Goal: Task Accomplishment & Management: Use online tool/utility

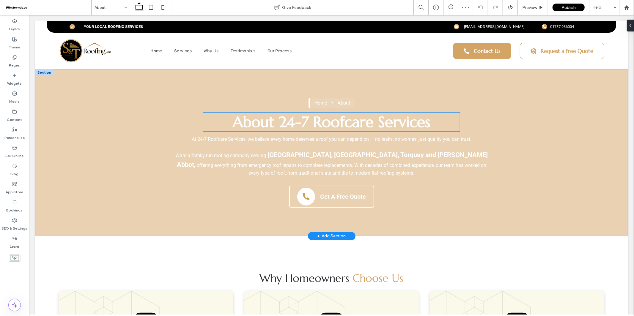
click at [338, 123] on span "About 24-7 Roofcare Services" at bounding box center [332, 121] width 198 height 19
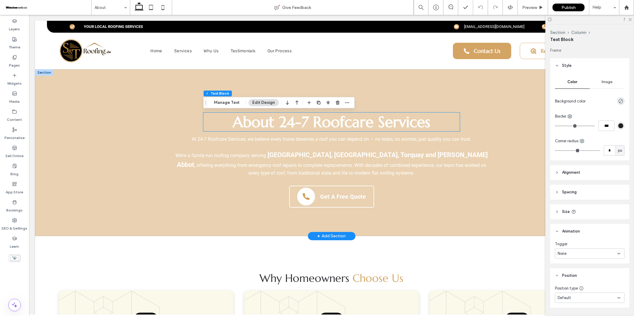
click at [338, 123] on div "About 24-7 Roofcare Services" at bounding box center [331, 121] width 257 height 19
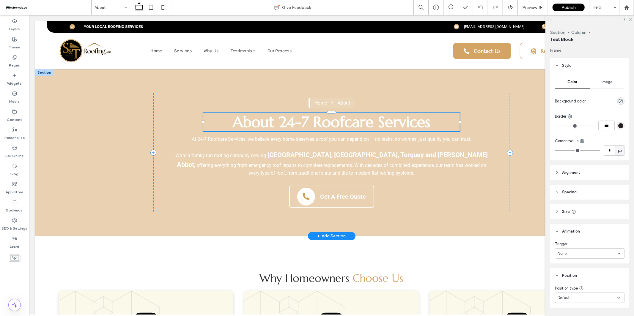
type input "*********"
type input "**"
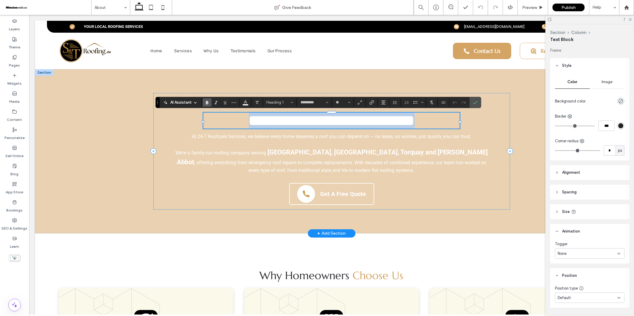
click at [322, 123] on span "**********" at bounding box center [332, 120] width 166 height 15
drag, startPoint x: 282, startPoint y: 121, endPoint x: 435, endPoint y: 125, distance: 153.5
click at [435, 125] on h1 "**********" at bounding box center [331, 120] width 257 height 16
click at [414, 124] on span "**********" at bounding box center [332, 120] width 166 height 15
drag, startPoint x: 434, startPoint y: 123, endPoint x: 277, endPoint y: 121, distance: 156.7
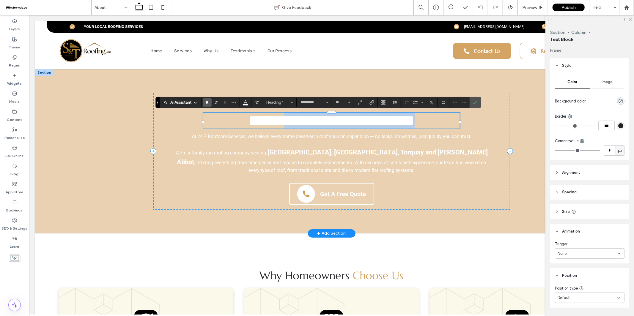
click at [277, 121] on h1 "**********" at bounding box center [331, 120] width 257 height 16
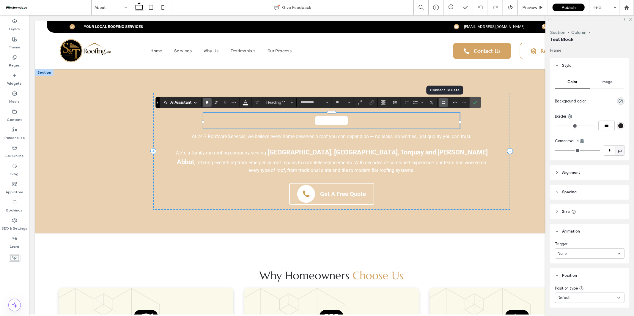
click at [446, 104] on icon "Connect To Data" at bounding box center [443, 102] width 5 height 5
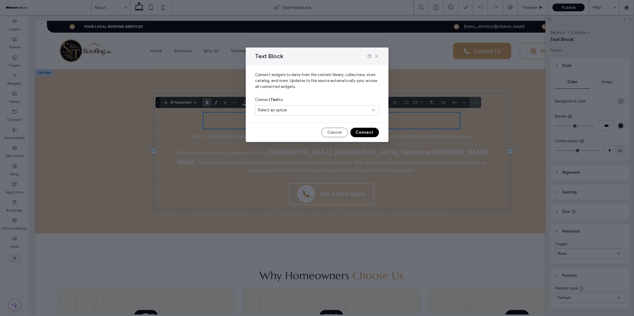
click at [343, 111] on div "Select an option" at bounding box center [313, 110] width 111 height 6
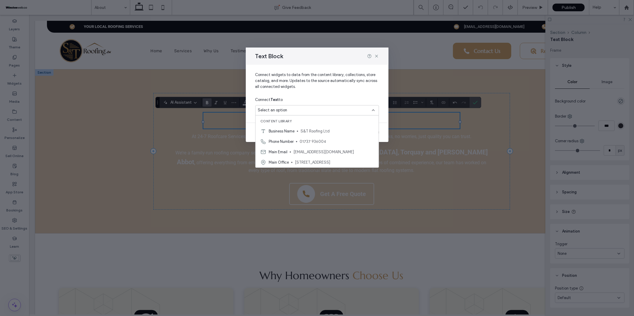
click at [322, 130] on span "S&T Roofing Ltd" at bounding box center [337, 131] width 73 height 6
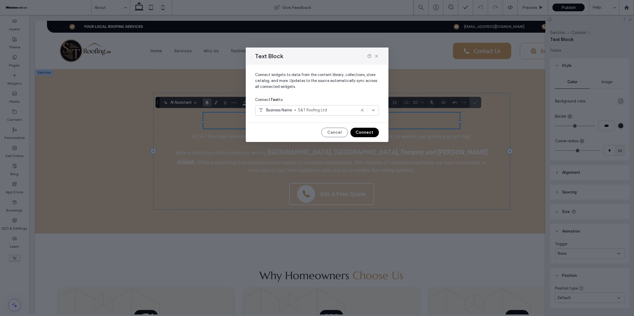
click at [366, 133] on button "Connect" at bounding box center [365, 133] width 29 height 10
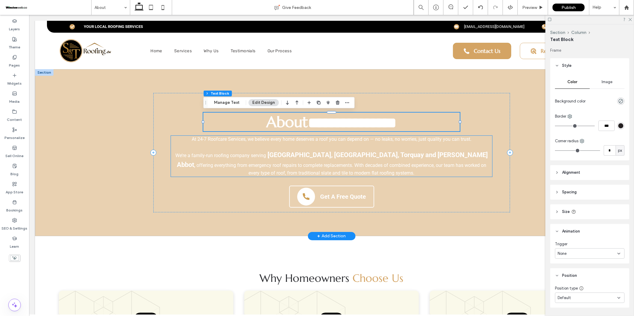
click at [256, 163] on span "offering everything from emergency roof repairs to complete replacements. With …" at bounding box center [341, 168] width 290 height 13
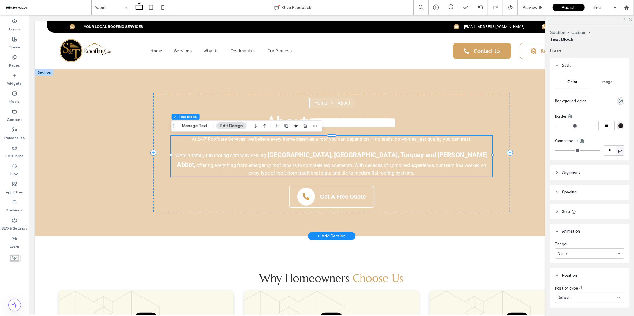
click at [255, 156] on span "We’re a family-run roofing company serving" at bounding box center [220, 156] width 91 height 6
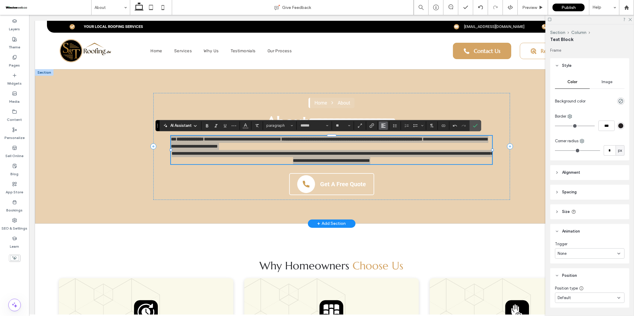
click at [387, 125] on button "Alignment" at bounding box center [383, 126] width 9 height 8
click at [387, 141] on label "ui.textEditor.alignment.center" at bounding box center [389, 144] width 21 height 9
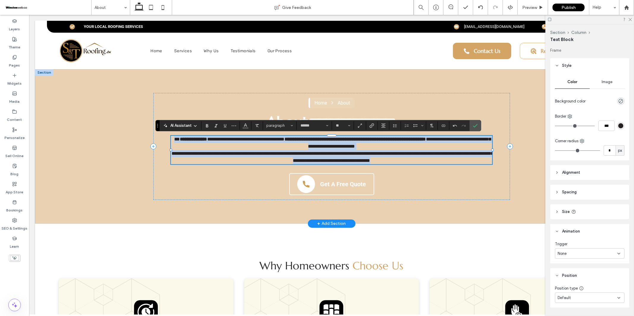
click at [391, 145] on p "**********" at bounding box center [331, 143] width 321 height 14
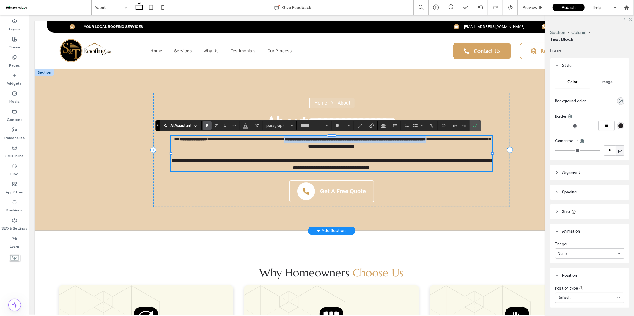
drag, startPoint x: 308, startPoint y: 139, endPoint x: 481, endPoint y: 137, distance: 172.8
click at [481, 137] on p "**********" at bounding box center [331, 143] width 321 height 14
click at [351, 125] on button "**" at bounding box center [342, 126] width 19 height 8
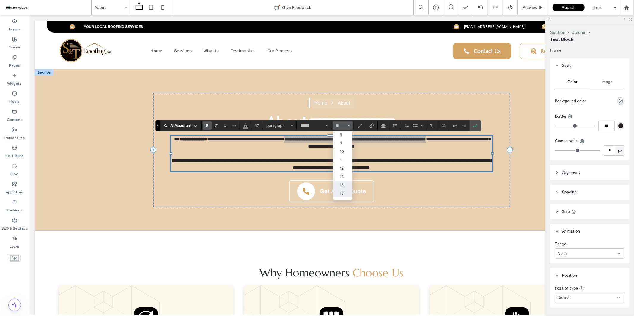
click at [342, 197] on label "18" at bounding box center [342, 193] width 19 height 8
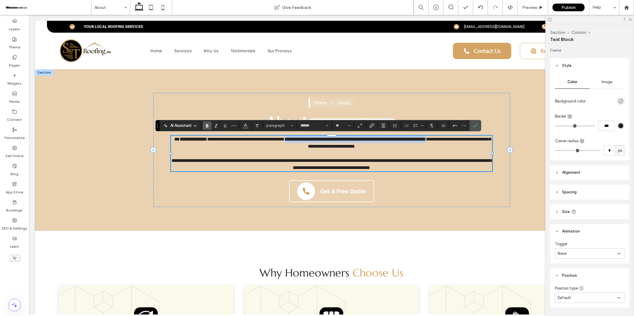
type input "**"
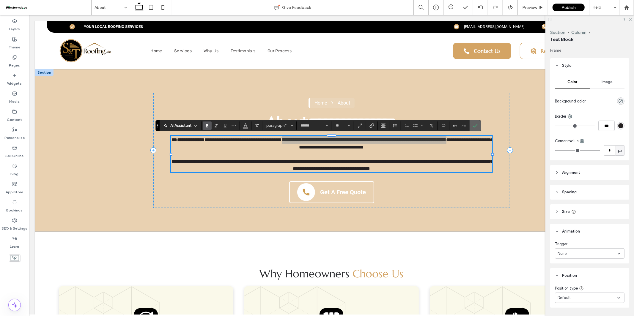
click at [478, 127] on label "Confirm" at bounding box center [475, 125] width 9 height 11
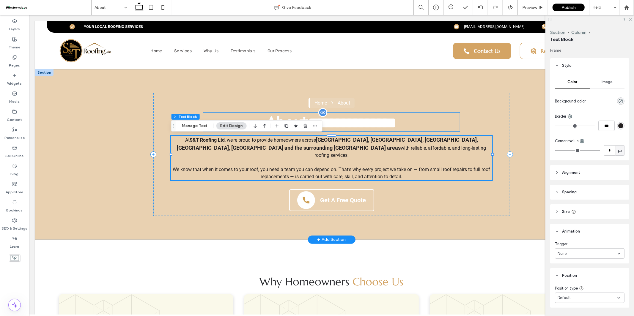
click at [349, 122] on span "**********" at bounding box center [352, 122] width 89 height 15
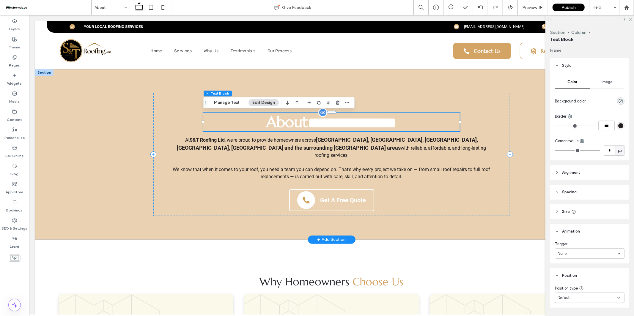
click at [298, 124] on span "About" at bounding box center [287, 121] width 42 height 19
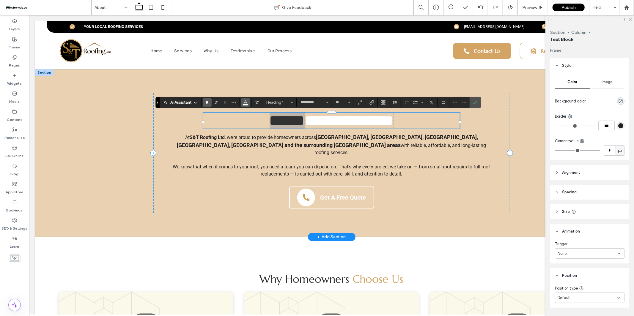
click at [243, 101] on icon "Color" at bounding box center [245, 102] width 5 height 5
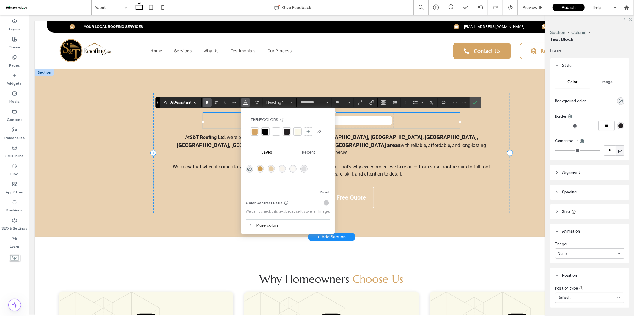
click at [264, 132] on div at bounding box center [266, 132] width 6 height 6
click at [479, 102] on label "Confirm" at bounding box center [475, 102] width 9 height 11
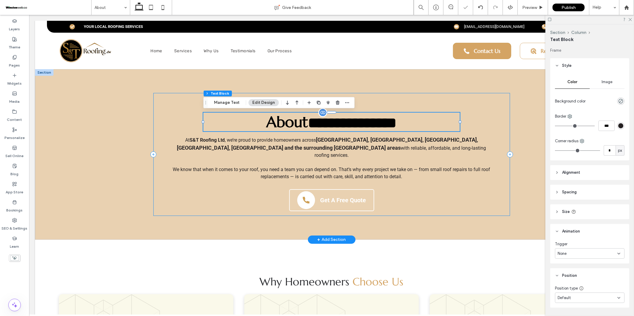
click at [390, 95] on div "**********" at bounding box center [331, 154] width 357 height 123
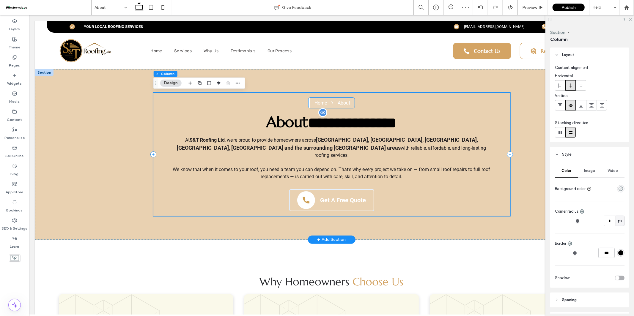
click at [330, 103] on icon "Breadcrumbs" at bounding box center [332, 102] width 5 height 5
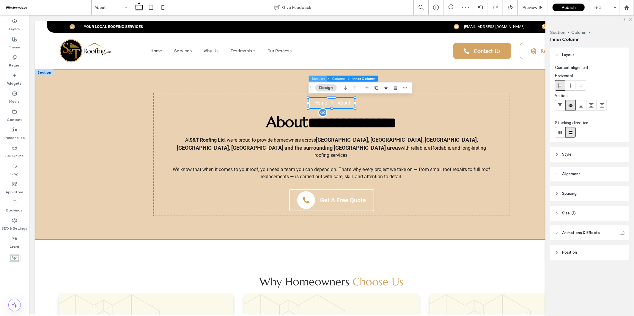
click at [325, 81] on button "Section" at bounding box center [318, 79] width 18 height 6
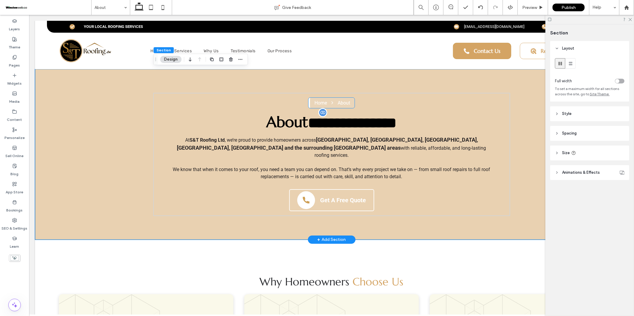
click at [331, 105] on icon "Breadcrumbs" at bounding box center [332, 102] width 5 height 5
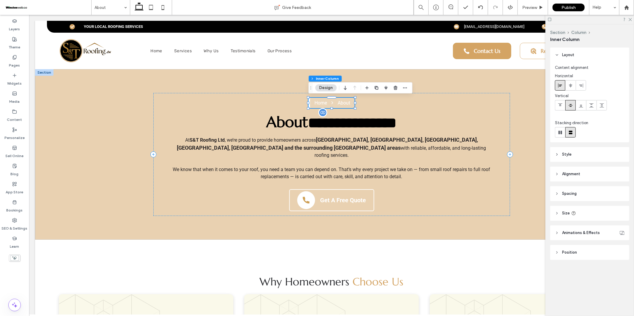
click at [328, 89] on button "Design" at bounding box center [325, 87] width 21 height 7
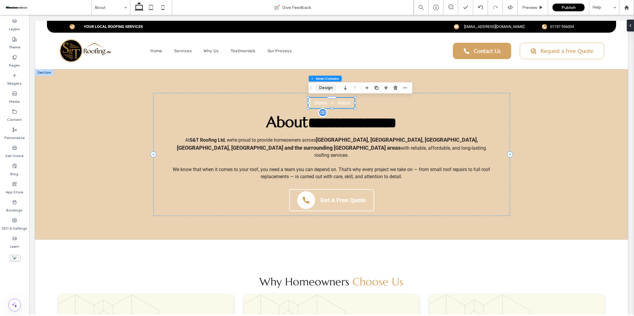
click at [329, 90] on button "Design" at bounding box center [325, 87] width 21 height 7
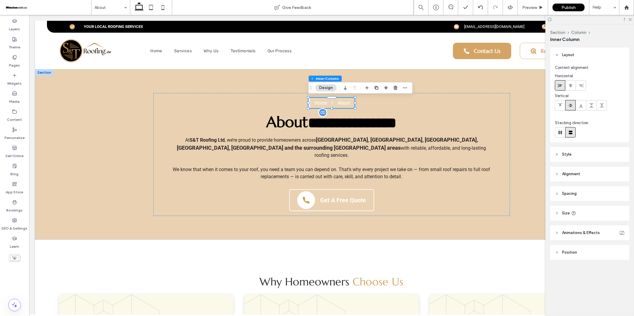
click at [571, 154] on span "Style" at bounding box center [567, 155] width 10 height 6
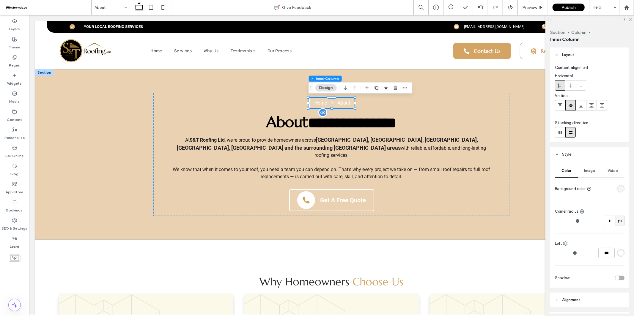
click at [622, 191] on div "rgba(242, 249, 252, 0.1)" at bounding box center [620, 188] width 5 height 5
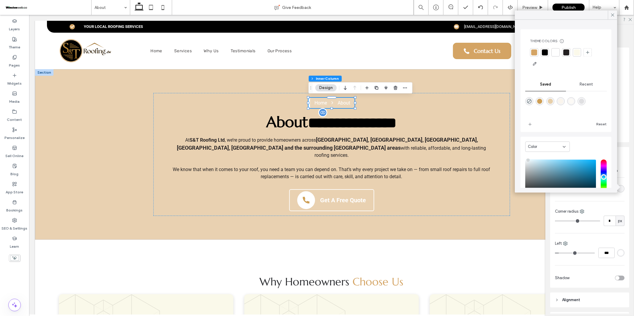
click at [547, 54] on div at bounding box center [545, 52] width 6 height 6
click at [555, 53] on div at bounding box center [557, 53] width 6 height 6
click at [616, 15] on div at bounding box center [612, 14] width 9 height 9
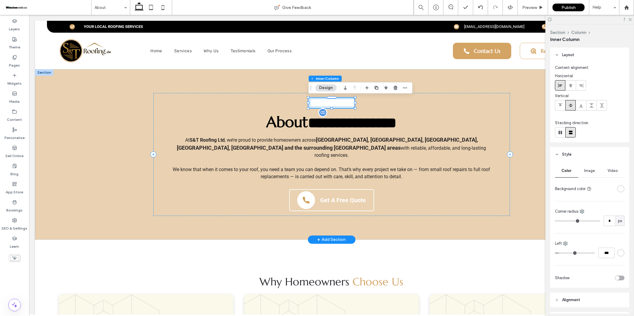
click at [328, 104] on nav "Home About" at bounding box center [332, 103] width 36 height 6
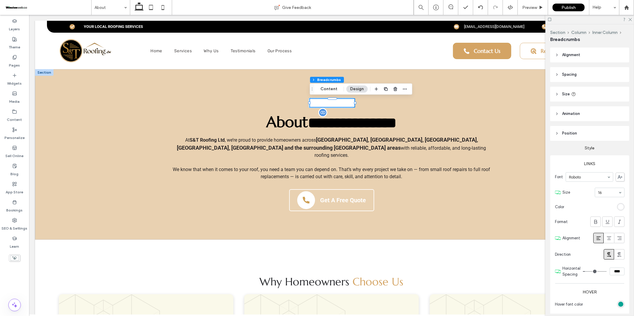
click at [353, 90] on button "Design" at bounding box center [356, 89] width 21 height 7
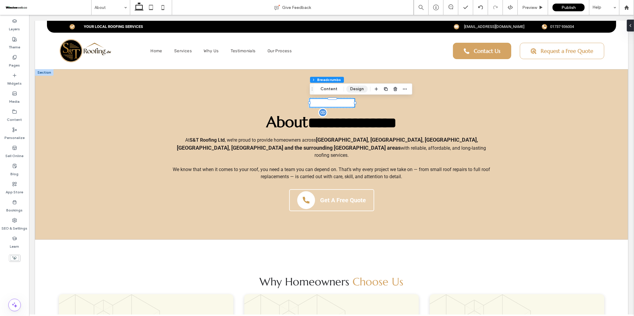
click at [354, 88] on button "Design" at bounding box center [356, 89] width 21 height 7
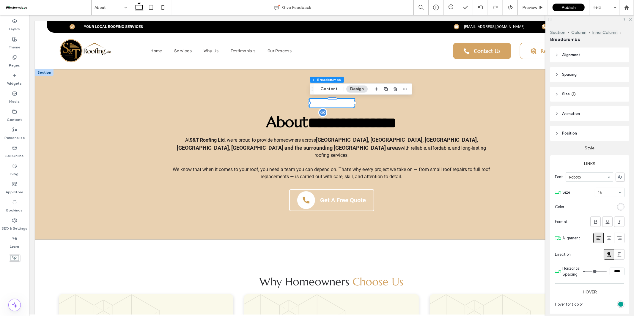
click at [621, 207] on div "rgba(255, 255, 255, 1)" at bounding box center [620, 207] width 5 height 5
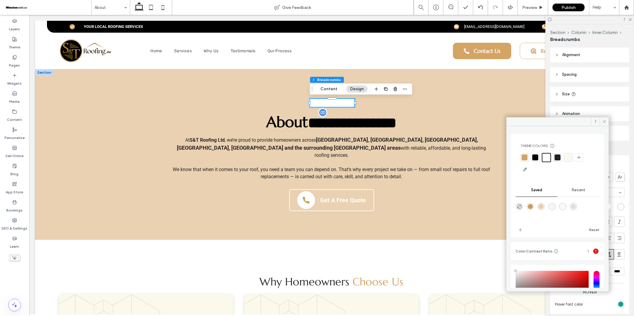
click at [534, 158] on div at bounding box center [536, 158] width 6 height 6
click at [344, 103] on div "About" at bounding box center [343, 103] width 12 height 6
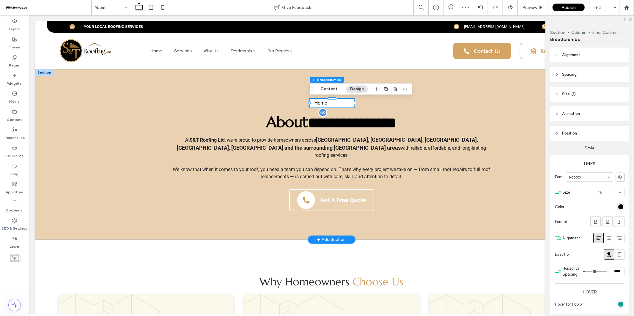
click at [344, 103] on div "About" at bounding box center [343, 103] width 12 height 6
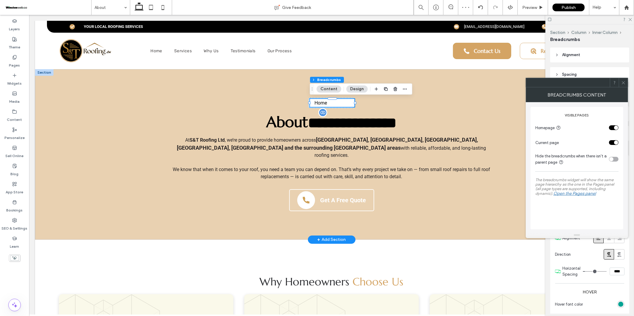
click at [331, 100] on icon "Breadcrumbs" at bounding box center [332, 102] width 5 height 5
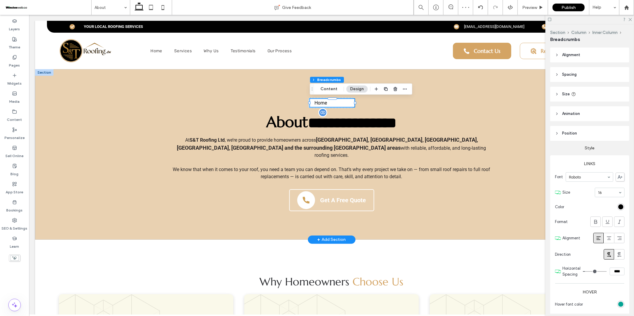
click at [341, 103] on div "About" at bounding box center [343, 103] width 12 height 6
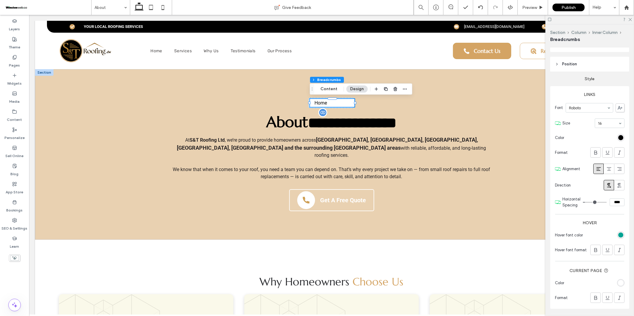
scroll to position [70, 0]
click at [621, 236] on div "rgb(3, 163, 147)" at bounding box center [620, 234] width 5 height 5
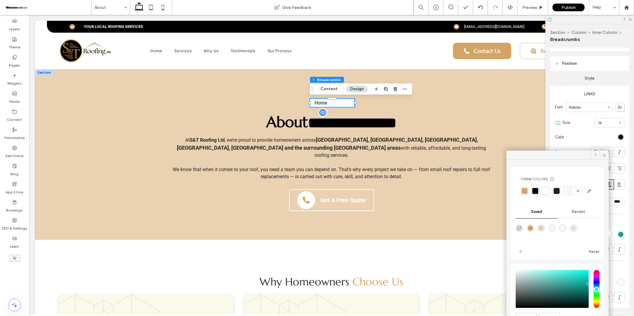
click at [525, 191] on div at bounding box center [525, 191] width 6 height 6
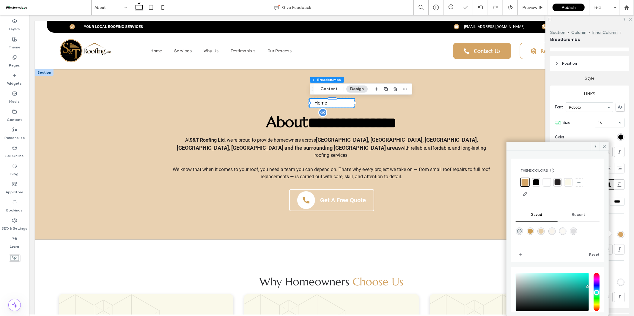
click at [621, 222] on label "Hover" at bounding box center [590, 222] width 70 height 11
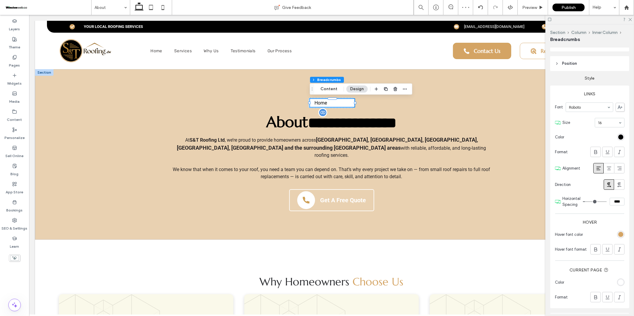
click at [622, 284] on div "rgba(255, 255, 255, 1)" at bounding box center [620, 282] width 5 height 5
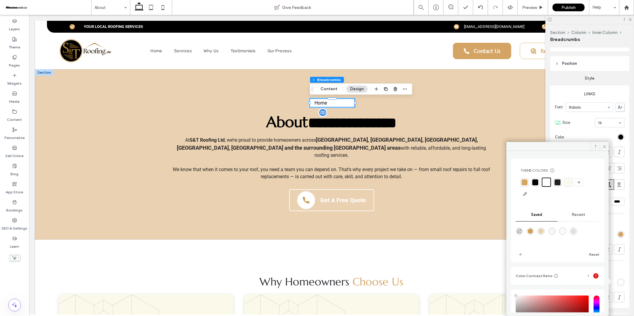
click at [524, 185] on div at bounding box center [525, 183] width 6 height 6
click at [603, 147] on icon at bounding box center [604, 147] width 4 height 4
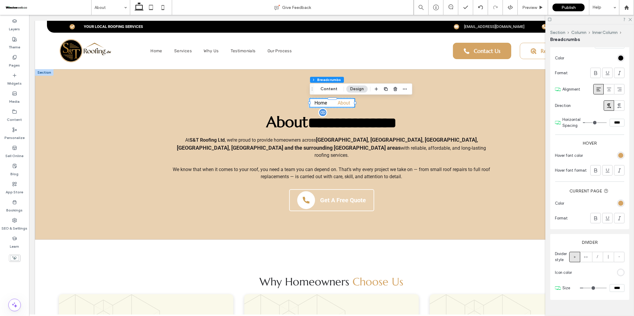
scroll to position [153, 0]
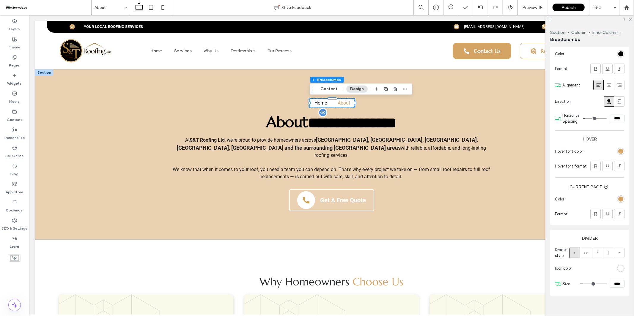
click at [622, 270] on div "rgba(255, 255, 255, 1)" at bounding box center [620, 268] width 5 height 5
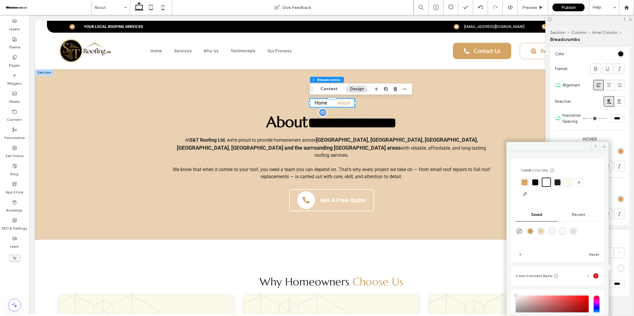
click at [534, 182] on div at bounding box center [536, 183] width 6 height 6
click at [604, 146] on icon at bounding box center [604, 147] width 4 height 4
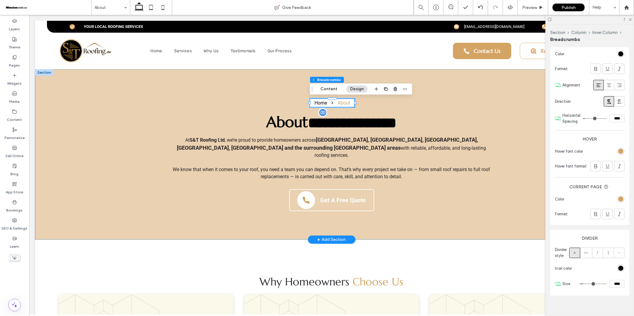
click at [496, 216] on div "**********" at bounding box center [331, 154] width 357 height 171
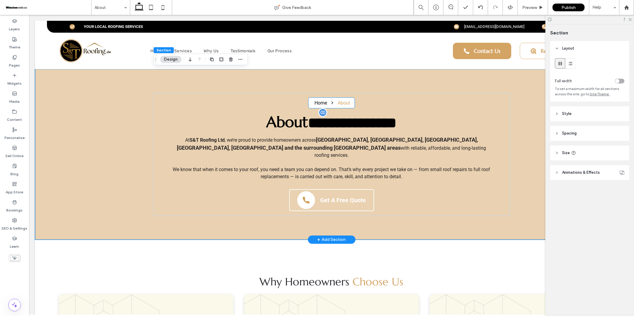
click at [311, 106] on div "Home About" at bounding box center [332, 103] width 45 height 8
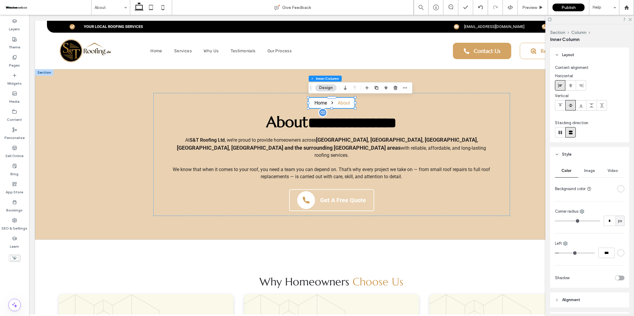
click at [618, 187] on div "rgba(255, 255, 255, 1)" at bounding box center [620, 188] width 7 height 7
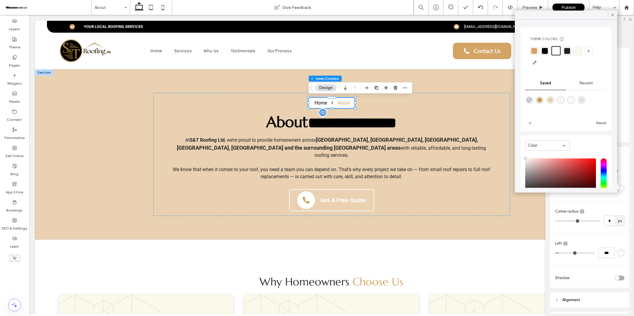
scroll to position [0, 0]
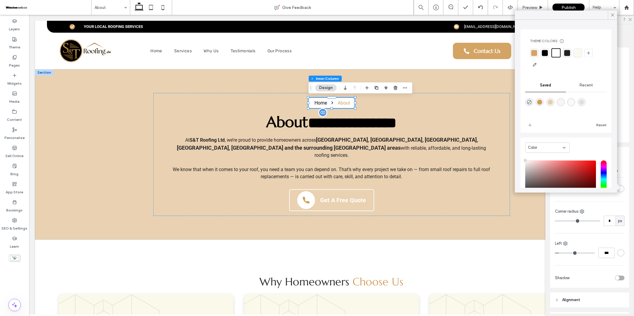
click at [552, 103] on div "rgba(231,207,169,1)" at bounding box center [550, 102] width 5 height 5
type input "*******"
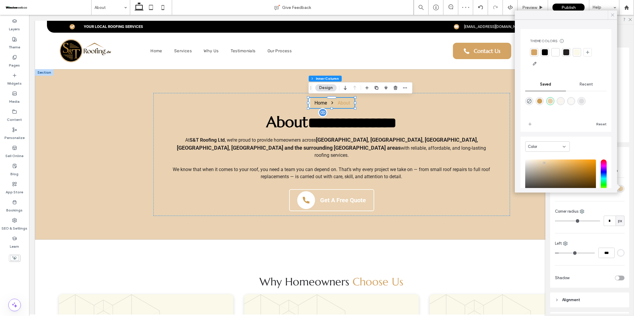
click at [615, 15] on icon at bounding box center [612, 14] width 5 height 5
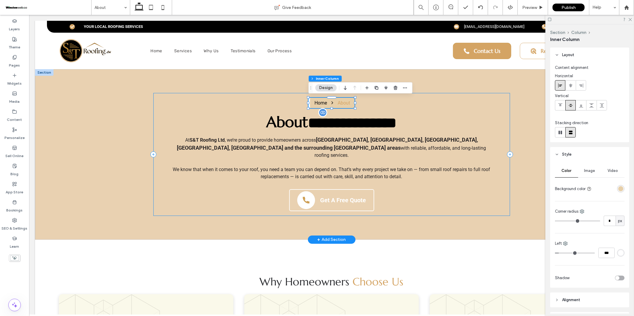
click at [487, 200] on div "**********" at bounding box center [331, 154] width 357 height 123
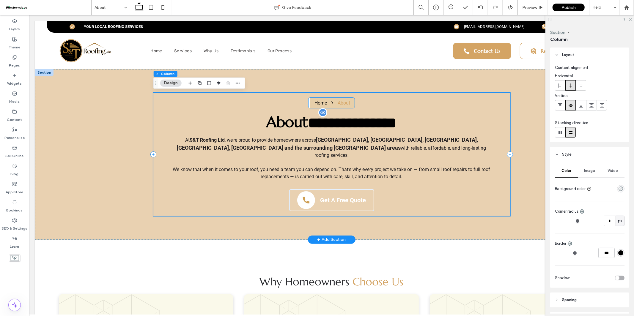
click at [323, 98] on div "Home About" at bounding box center [331, 103] width 46 height 10
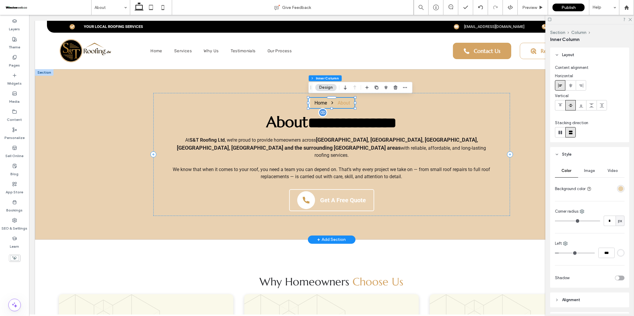
scroll to position [0, 0]
click at [335, 106] on div "Home About" at bounding box center [332, 102] width 45 height 8
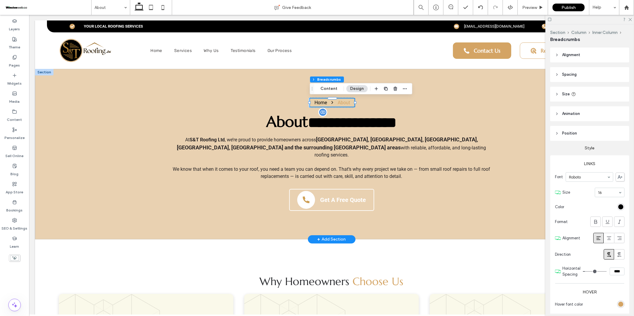
click at [308, 103] on div at bounding box center [309, 102] width 2 height 2
type input "***"
type input "**"
type input "****"
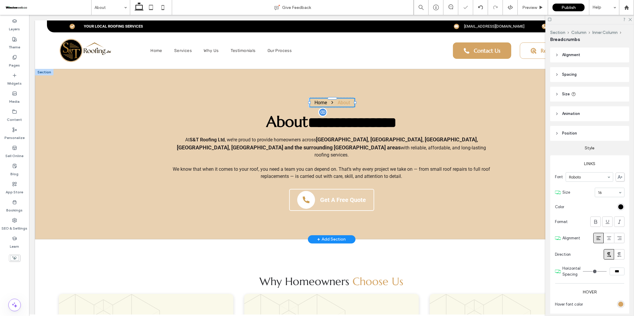
type input "****"
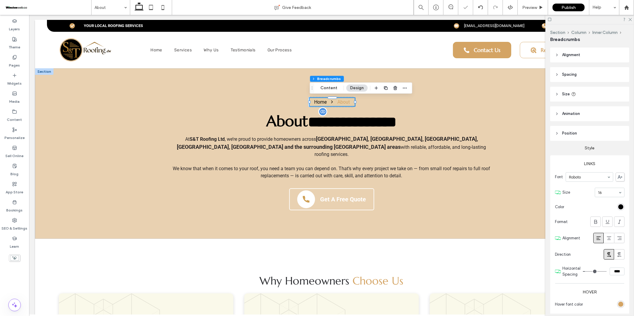
click at [370, 89] on div "Section Column Inner Column Breadcrumbs Content Design" at bounding box center [361, 87] width 103 height 11
drag, startPoint x: 354, startPoint y: 89, endPoint x: 360, endPoint y: 101, distance: 14.0
click at [354, 89] on button "Design" at bounding box center [356, 87] width 21 height 7
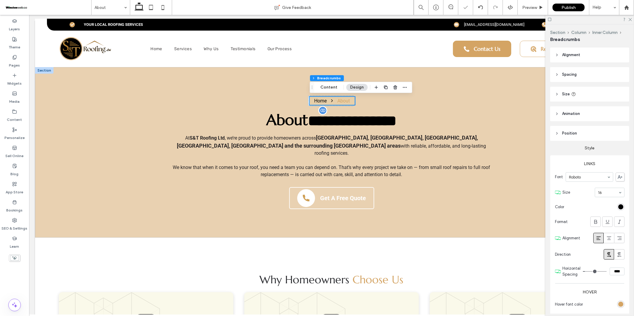
scroll to position [2, 0]
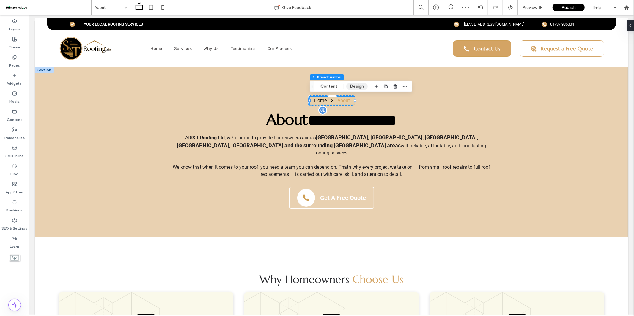
click at [356, 86] on button "Design" at bounding box center [356, 86] width 21 height 7
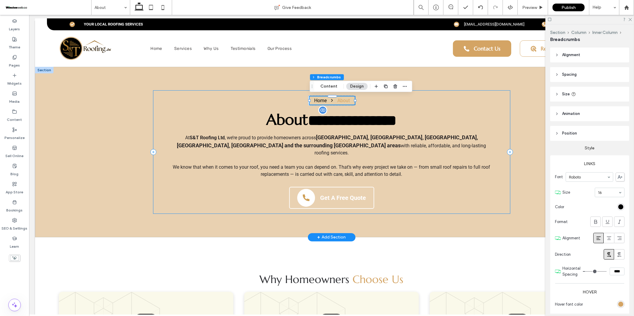
click at [360, 100] on div "**********" at bounding box center [331, 151] width 357 height 123
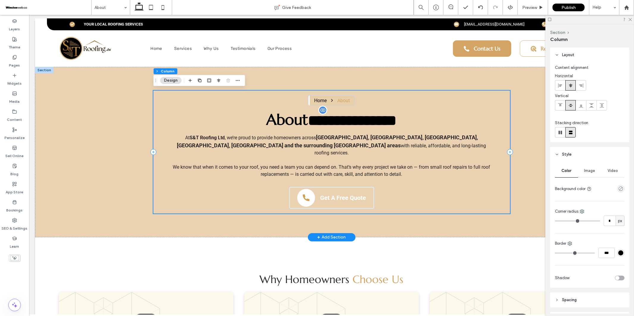
click at [307, 100] on div "**********" at bounding box center [331, 151] width 357 height 123
click at [310, 100] on div "Home About" at bounding box center [332, 100] width 45 height 8
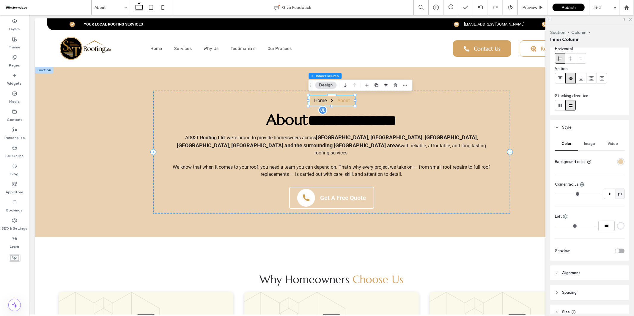
click at [618, 252] on div "toggle" at bounding box center [617, 251] width 4 height 4
click at [621, 269] on div "rgba(0, 0, 0, 0.25)" at bounding box center [620, 268] width 5 height 5
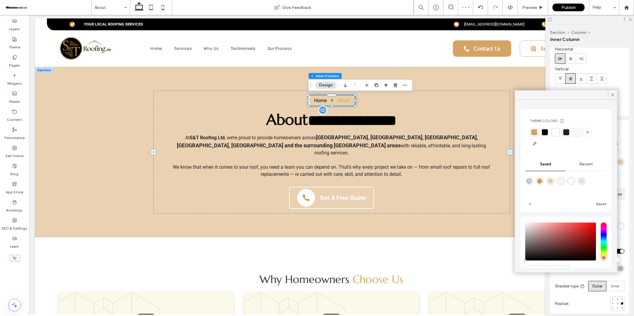
click at [536, 130] on div at bounding box center [534, 132] width 6 height 6
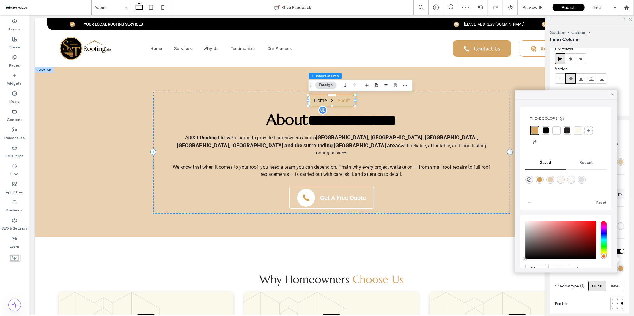
scroll to position [0, 0]
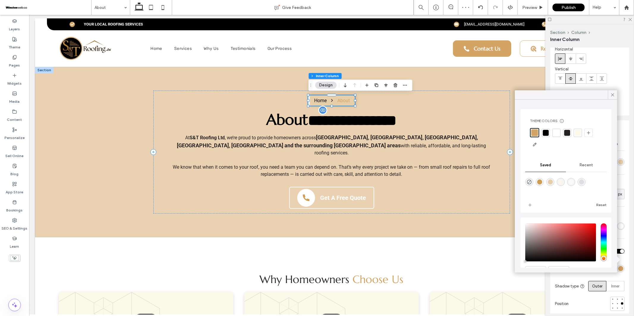
click at [546, 133] on div at bounding box center [546, 133] width 6 height 6
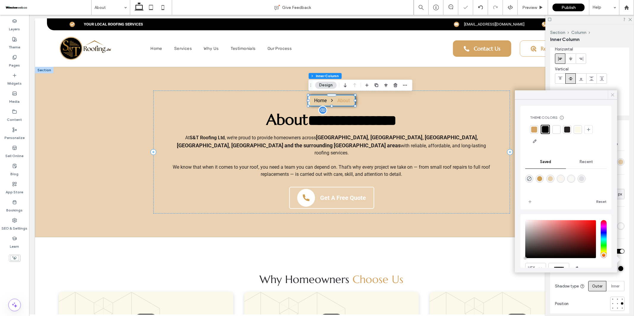
click at [615, 93] on icon at bounding box center [612, 94] width 5 height 5
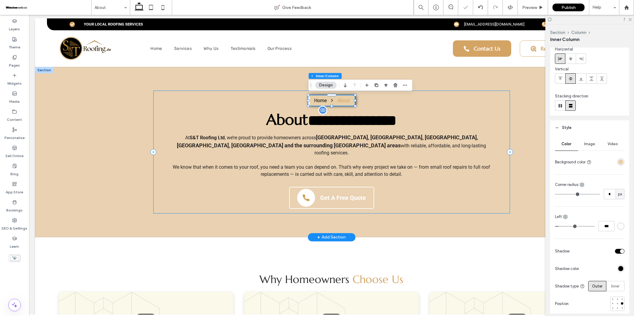
click at [466, 111] on div "**********" at bounding box center [331, 151] width 357 height 123
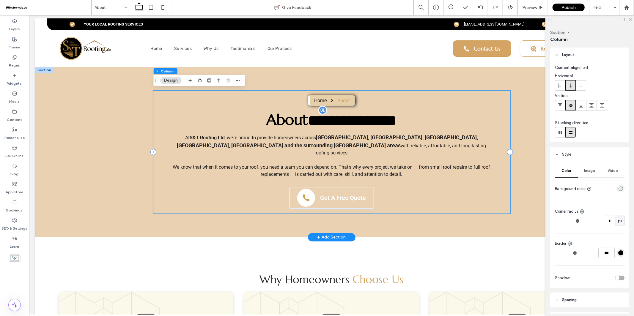
click at [310, 100] on div "Home About" at bounding box center [332, 100] width 45 height 8
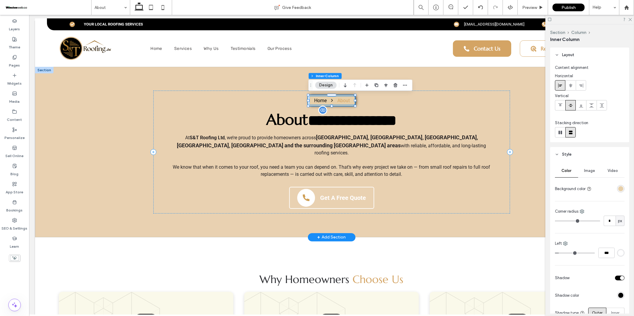
click at [312, 100] on div "Home About" at bounding box center [332, 100] width 45 height 8
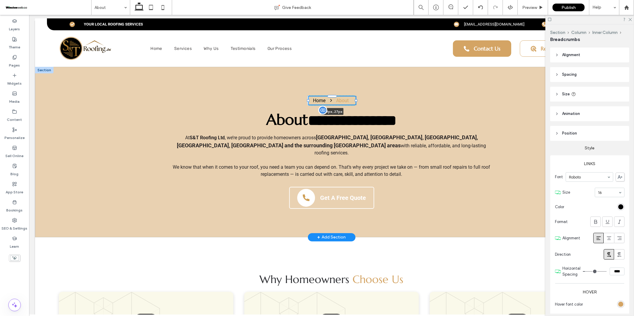
click at [307, 100] on div at bounding box center [308, 100] width 2 height 2
type input "***"
click at [307, 103] on div "Home About 159px , 27px" at bounding box center [331, 100] width 49 height 10
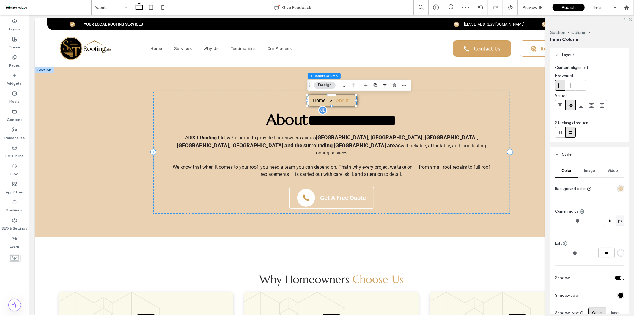
click at [321, 87] on button "Design" at bounding box center [324, 85] width 21 height 7
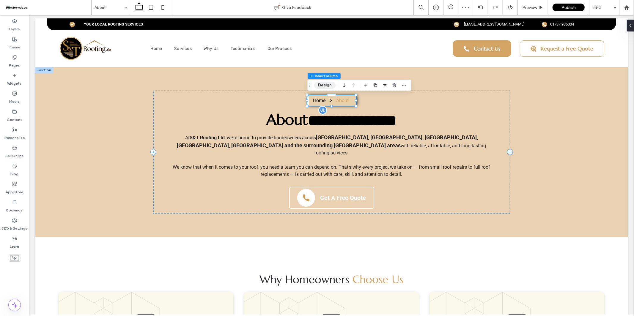
click at [333, 84] on button "Design" at bounding box center [324, 85] width 21 height 7
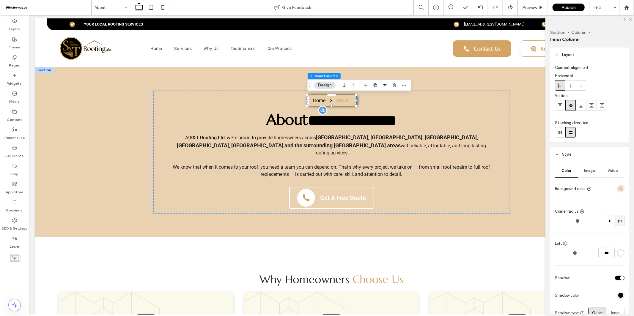
scroll to position [1, 0]
type input "*"
type input "***"
type input "*"
type input "***"
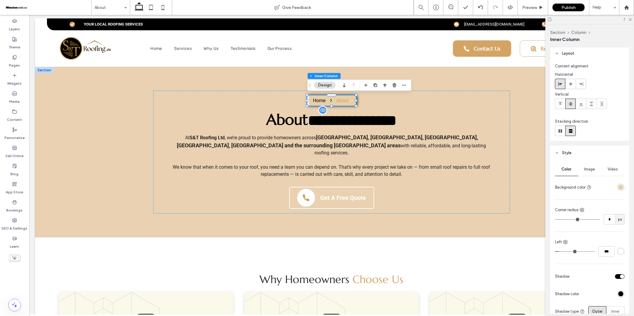
type input "*"
type input "***"
type input "*"
type input "***"
type input "*"
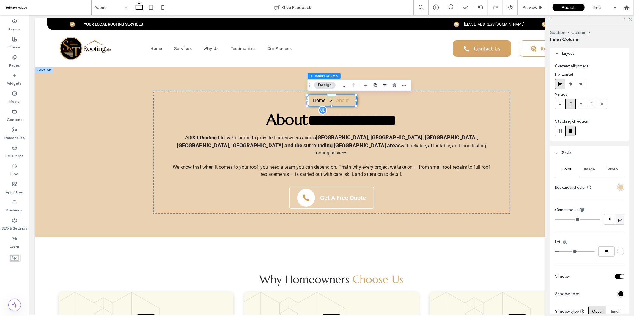
type input "***"
type input "*"
type input "***"
type input "*"
type input "***"
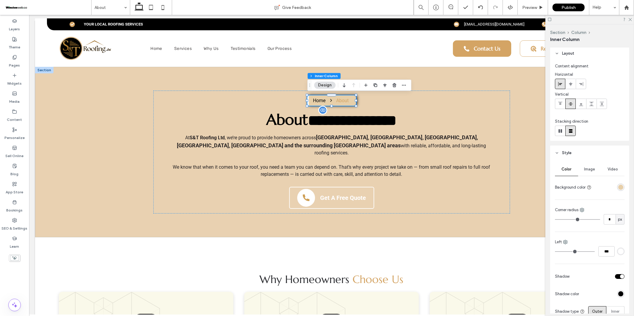
drag, startPoint x: 562, startPoint y: 252, endPoint x: 553, endPoint y: 252, distance: 9.2
click at [555, 252] on input "range" at bounding box center [575, 252] width 40 height 1
click at [566, 242] on use at bounding box center [566, 243] width 4 height 4
click at [572, 253] on use at bounding box center [571, 255] width 5 height 5
type input "*"
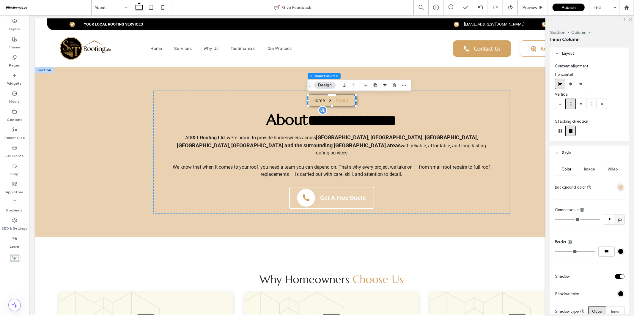
type input "***"
type input "*"
type input "***"
type input "*"
click at [559, 252] on input "range" at bounding box center [575, 252] width 40 height 1
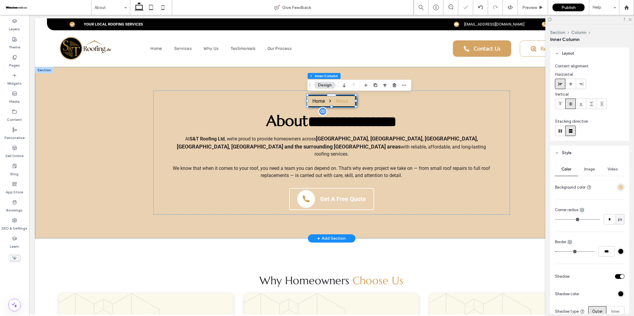
click at [512, 222] on div "**********" at bounding box center [331, 153] width 593 height 172
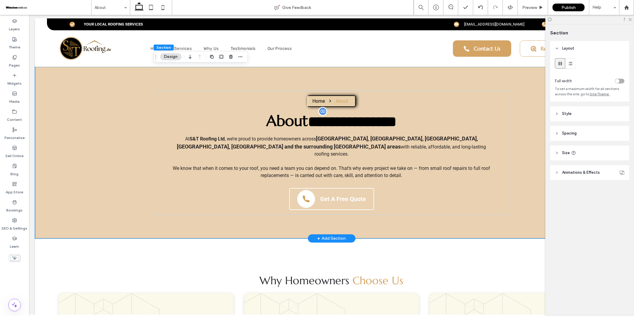
scroll to position [3, 0]
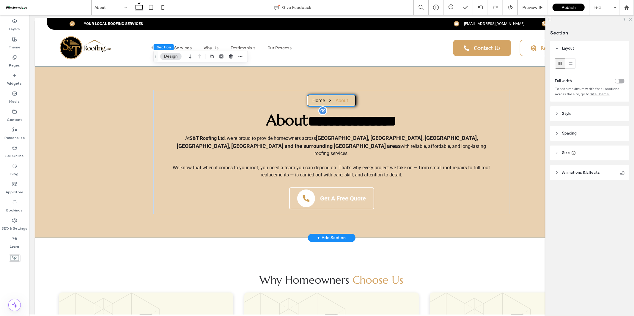
click at [324, 104] on div "Home About" at bounding box center [331, 100] width 47 height 8
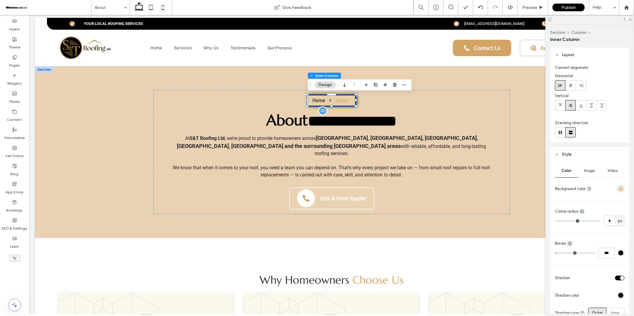
type input "*"
type input "***"
type input "*"
type input "***"
drag, startPoint x: 559, startPoint y: 252, endPoint x: 555, endPoint y: 252, distance: 4.8
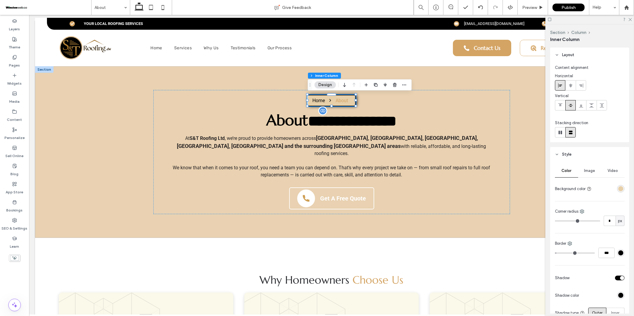
type input "*"
click at [555, 253] on input "range" at bounding box center [575, 253] width 40 height 1
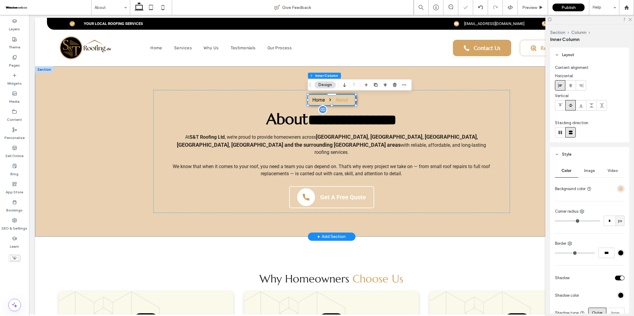
click at [531, 195] on div "**********" at bounding box center [331, 151] width 593 height 171
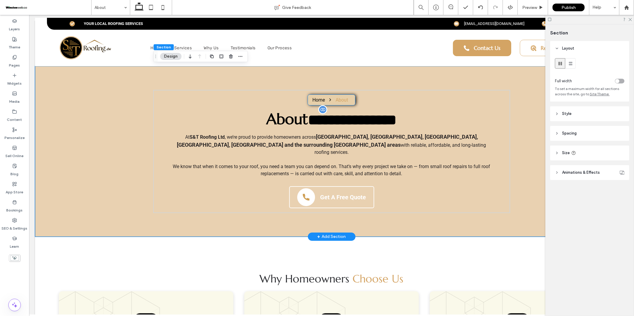
click at [334, 103] on div "Home About" at bounding box center [331, 100] width 47 height 8
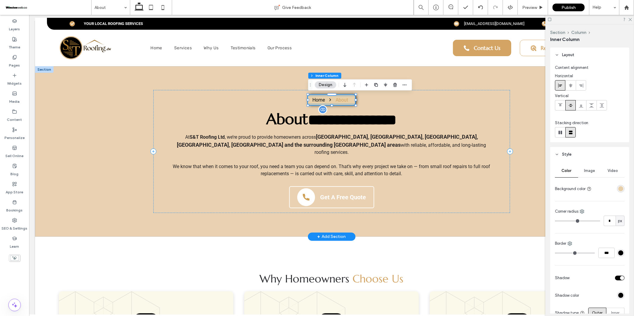
click at [335, 102] on nav "Home About" at bounding box center [331, 100] width 38 height 6
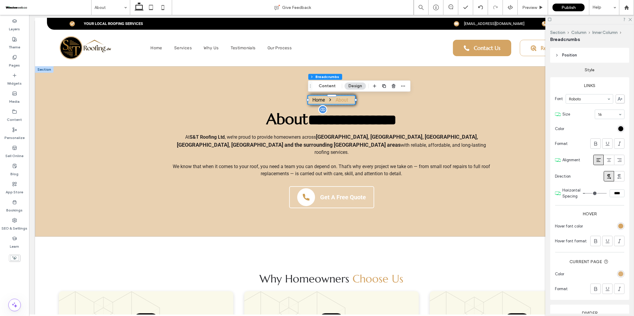
scroll to position [79, 0]
click at [621, 275] on div "rgba(212, 164, 100, 1)" at bounding box center [620, 272] width 7 height 7
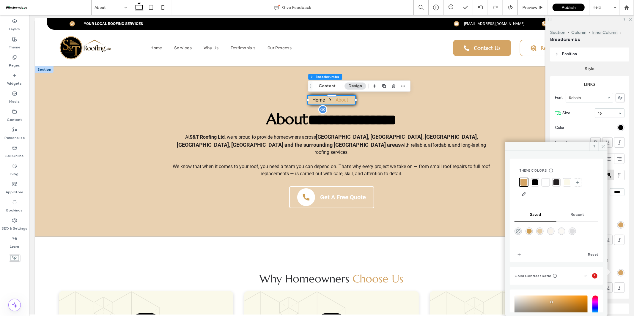
click at [537, 184] on div at bounding box center [535, 183] width 6 height 6
click at [604, 145] on icon at bounding box center [603, 147] width 4 height 4
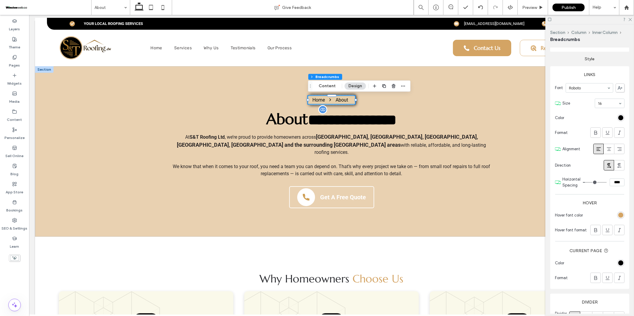
scroll to position [97, 0]
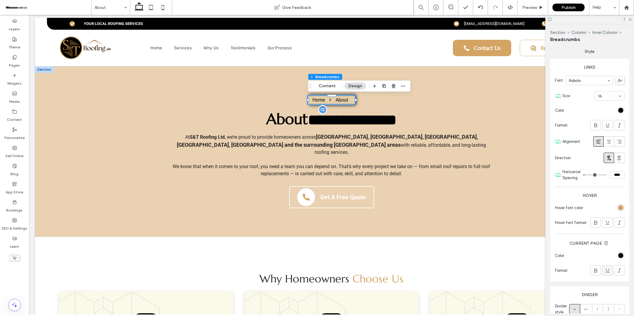
click at [610, 271] on icon at bounding box center [608, 271] width 6 height 6
click at [629, 20] on icon at bounding box center [630, 19] width 4 height 4
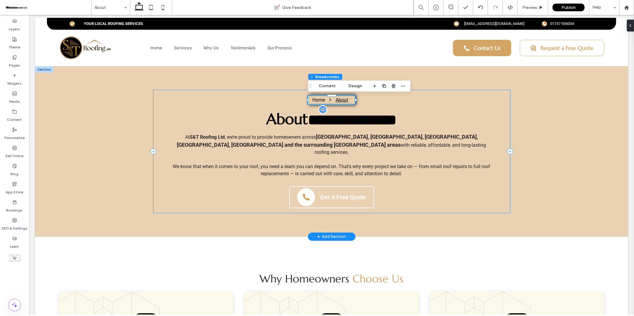
click at [440, 197] on div "**********" at bounding box center [331, 151] width 357 height 123
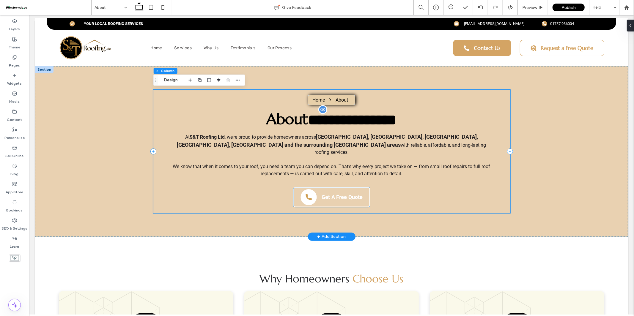
click at [329, 194] on strong "Get A Free Quote" at bounding box center [341, 197] width 41 height 7
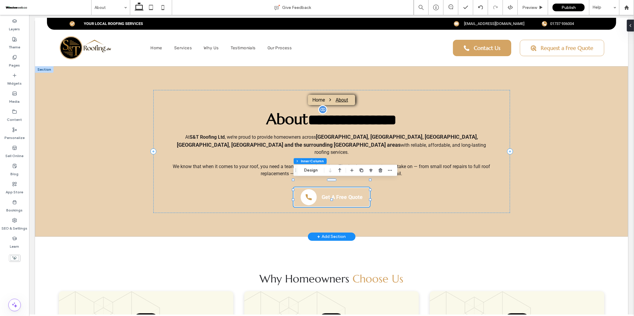
click at [333, 194] on div "Get A Free Quote" at bounding box center [331, 197] width 76 height 20
click at [338, 194] on strong "Get A Free Quote" at bounding box center [341, 197] width 41 height 7
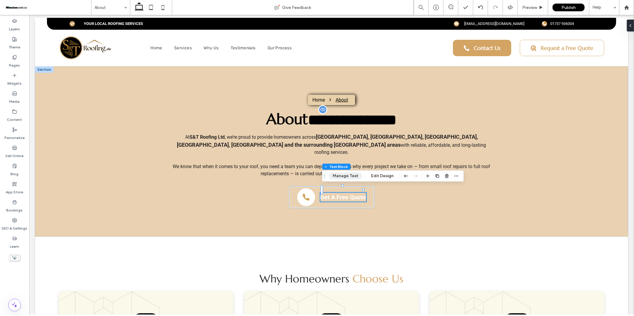
click at [347, 176] on button "Manage Text" at bounding box center [345, 176] width 33 height 7
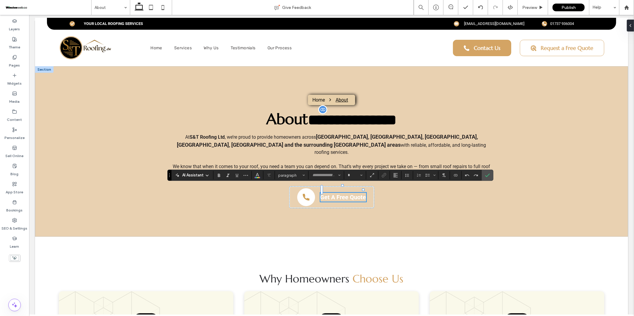
type input "******"
type input "**"
click at [382, 174] on icon "Link" at bounding box center [384, 175] width 5 height 5
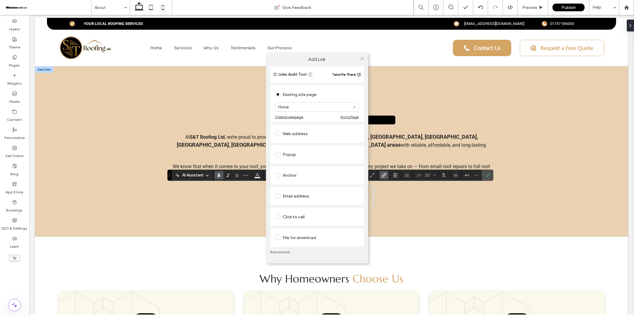
click at [317, 216] on div "Click to call" at bounding box center [317, 217] width 84 height 10
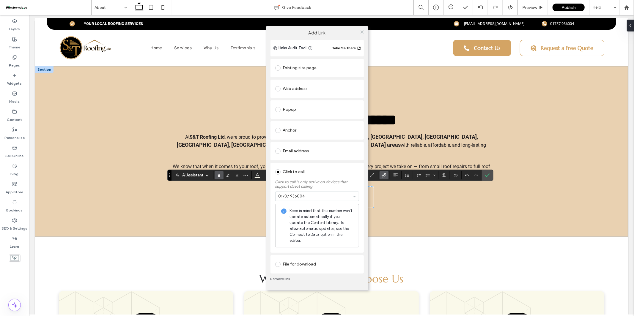
click at [363, 33] on icon at bounding box center [362, 32] width 4 height 4
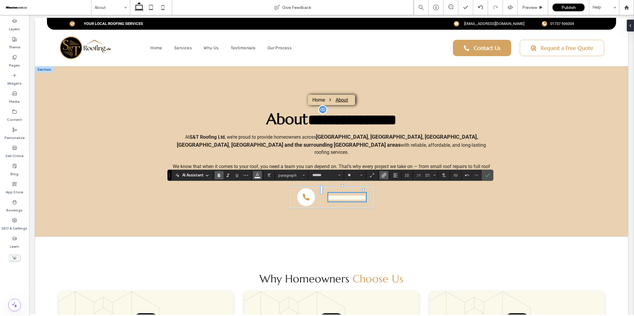
click at [256, 178] on span "Color" at bounding box center [257, 175] width 5 height 8
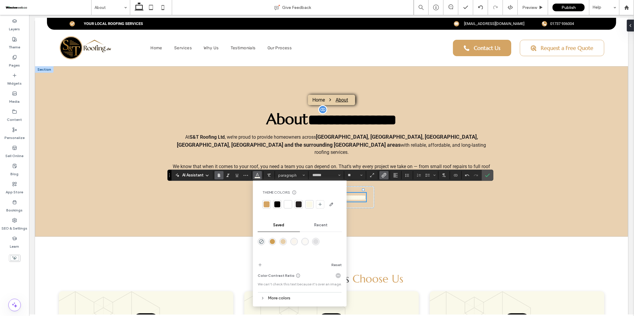
click at [277, 204] on div at bounding box center [277, 205] width 6 height 6
click at [235, 176] on icon "Underline" at bounding box center [237, 175] width 5 height 5
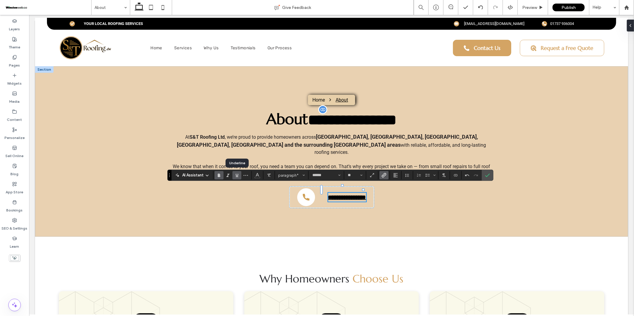
click at [235, 176] on icon "Underline" at bounding box center [237, 175] width 5 height 5
click at [488, 174] on icon "Confirm" at bounding box center [487, 175] width 5 height 5
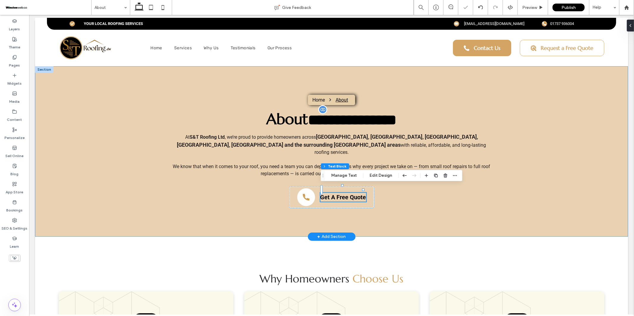
click at [375, 217] on div "**********" at bounding box center [331, 151] width 357 height 171
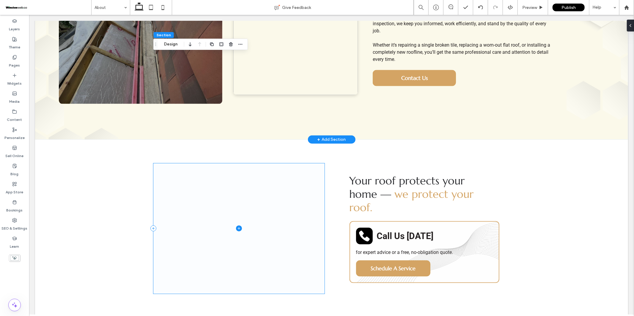
scroll to position [381, 0]
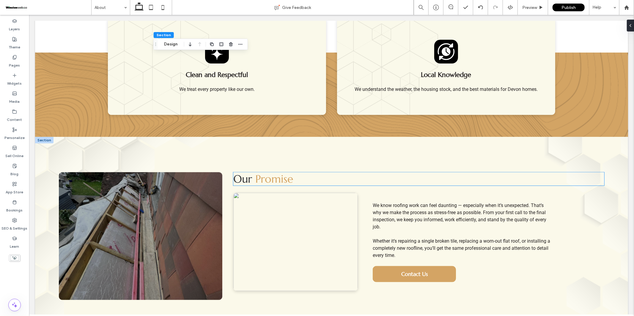
click at [252, 175] on span "Our" at bounding box center [244, 178] width 22 height 13
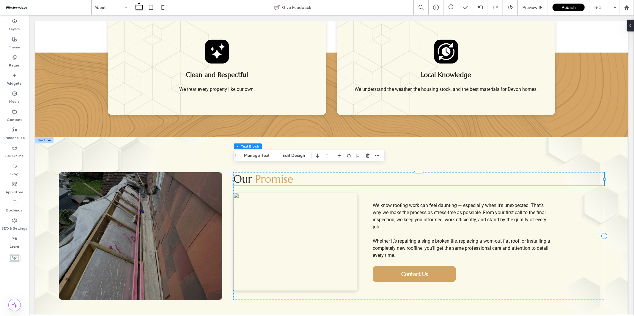
click at [249, 174] on span "Our" at bounding box center [242, 178] width 19 height 13
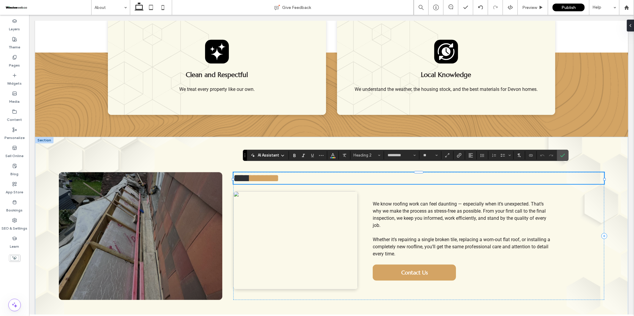
click at [250, 173] on span "***" at bounding box center [241, 178] width 17 height 11
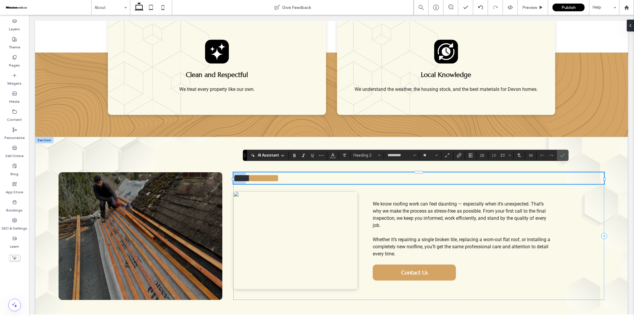
drag, startPoint x: 252, startPoint y: 173, endPoint x: 236, endPoint y: 173, distance: 15.5
click at [236, 173] on span "***" at bounding box center [241, 178] width 17 height 11
click at [342, 173] on h2 "**********" at bounding box center [418, 178] width 371 height 12
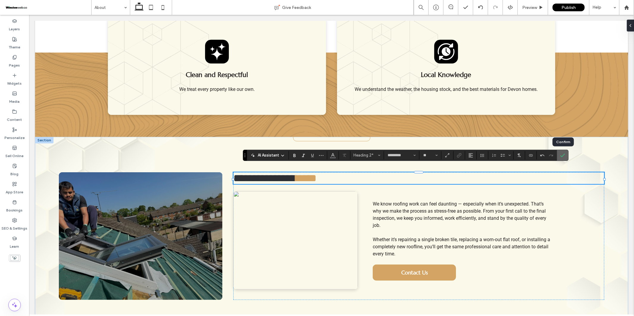
click at [563, 157] on icon "Confirm" at bounding box center [562, 155] width 5 height 5
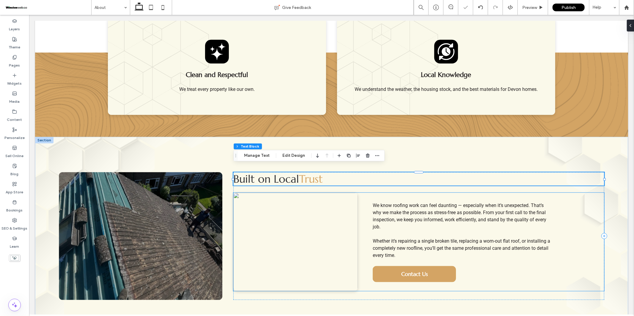
click at [436, 210] on span "We know roofing work can feel daunting — especially when it’s unexpected. That’…" at bounding box center [460, 215] width 174 height 27
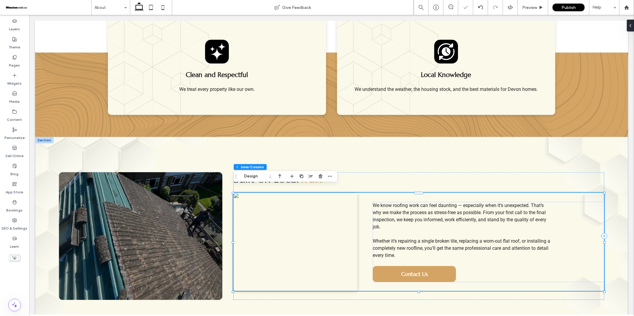
click at [436, 210] on span "We know roofing work can feel daunting — especially when it’s unexpected. That’…" at bounding box center [460, 215] width 174 height 27
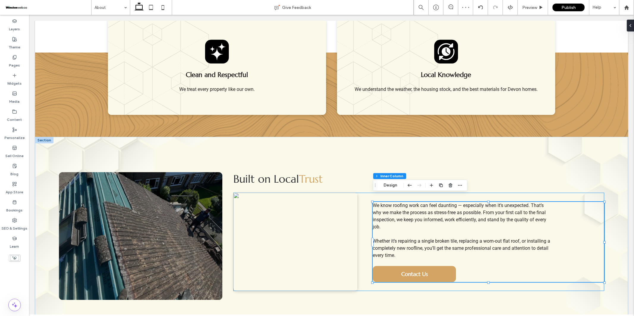
click at [436, 210] on span "We know roofing work can feel daunting — especially when it’s unexpected. That’…" at bounding box center [460, 215] width 174 height 27
click at [436, 210] on div "We know roofing work can feel daunting — especially when it’s unexpected. That’…" at bounding box center [463, 230] width 180 height 57
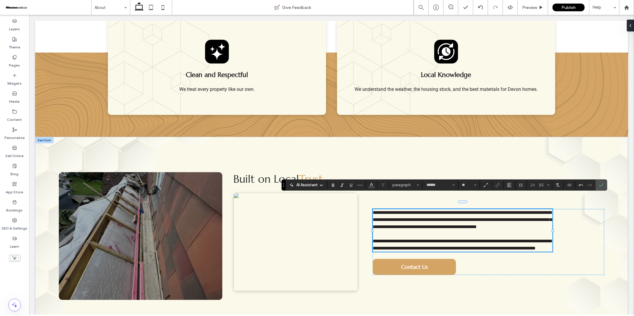
scroll to position [0, 0]
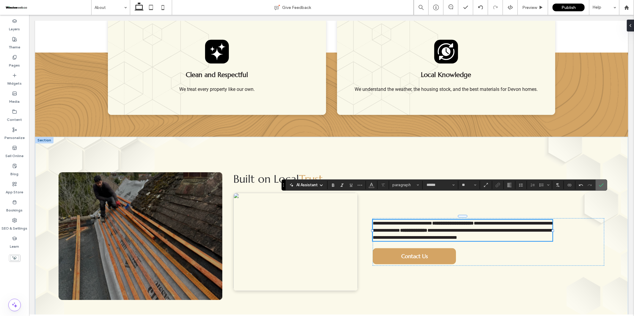
click at [601, 185] on icon "Confirm" at bounding box center [601, 185] width 5 height 5
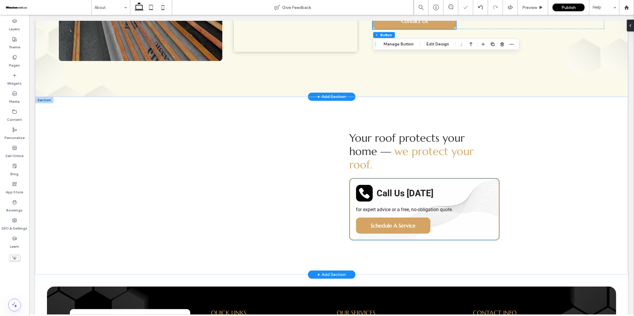
scroll to position [466, 0]
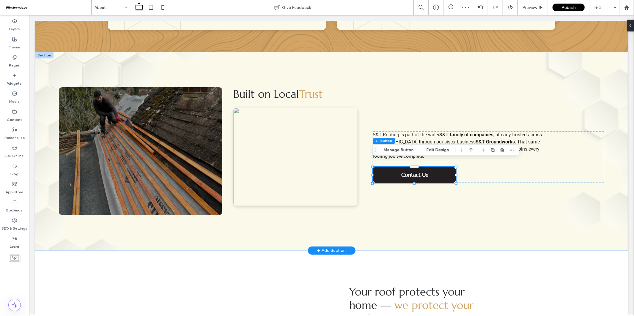
click at [407, 171] on span "Contact Us" at bounding box center [414, 174] width 26 height 7
type input "*"
click at [400, 151] on button "Manage Button" at bounding box center [399, 150] width 38 height 7
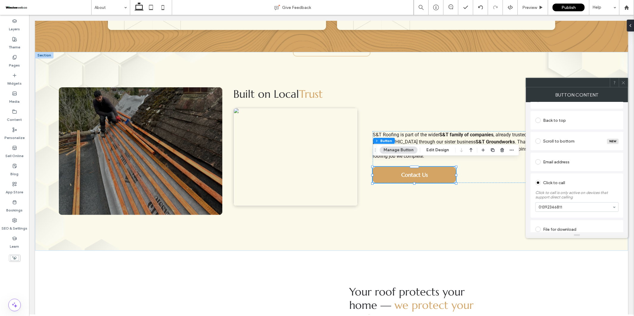
scroll to position [144, 0]
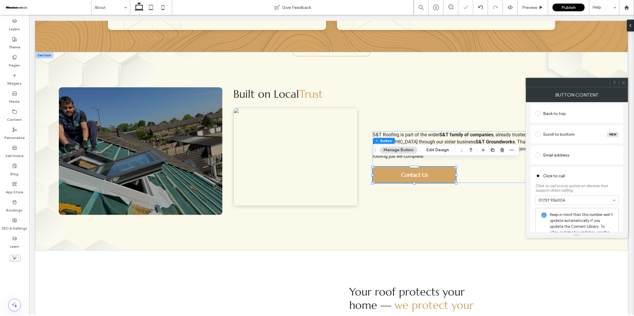
click at [625, 82] on icon at bounding box center [623, 83] width 4 height 4
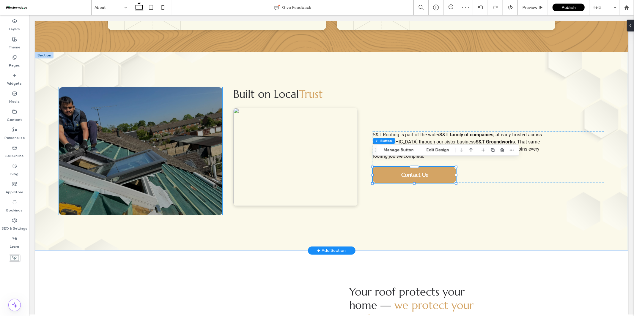
click at [140, 149] on div at bounding box center [141, 155] width 164 height 100
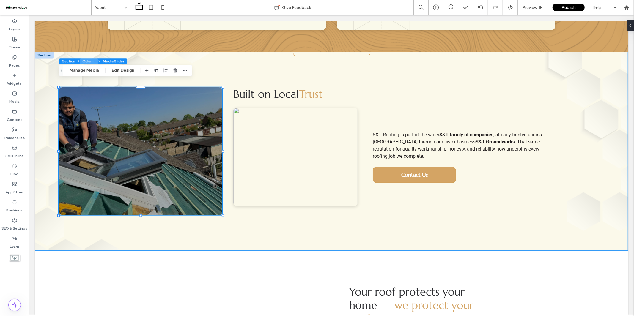
click at [82, 63] on button "Column" at bounding box center [89, 61] width 18 height 6
click at [83, 105] on div at bounding box center [141, 155] width 164 height 100
click at [80, 72] on button "Manage Media" at bounding box center [84, 70] width 37 height 7
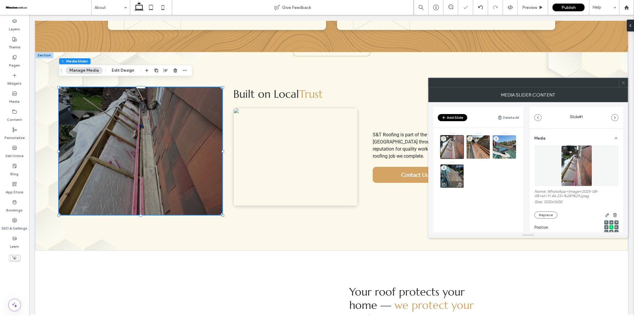
click at [458, 184] on icon at bounding box center [460, 184] width 5 height 5
click at [462, 157] on icon at bounding box center [460, 155] width 5 height 5
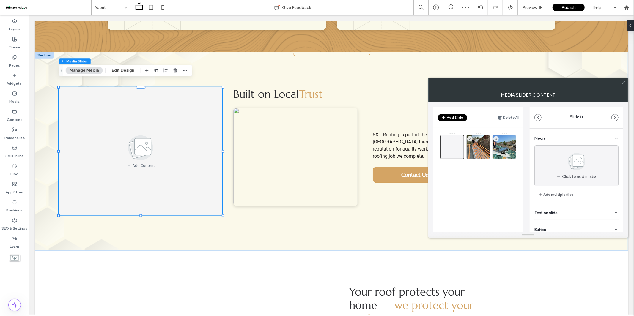
click at [462, 157] on div at bounding box center [452, 147] width 24 height 24
click at [488, 155] on icon at bounding box center [486, 155] width 5 height 5
click at [511, 156] on icon at bounding box center [512, 155] width 5 height 5
click at [453, 149] on icon at bounding box center [452, 147] width 7 height 7
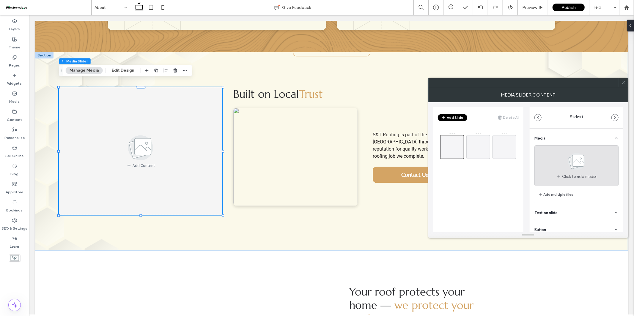
click at [572, 163] on use at bounding box center [576, 161] width 17 height 17
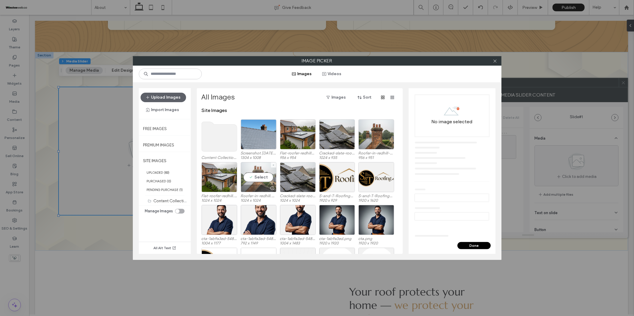
click at [257, 178] on div "Select" at bounding box center [259, 177] width 36 height 30
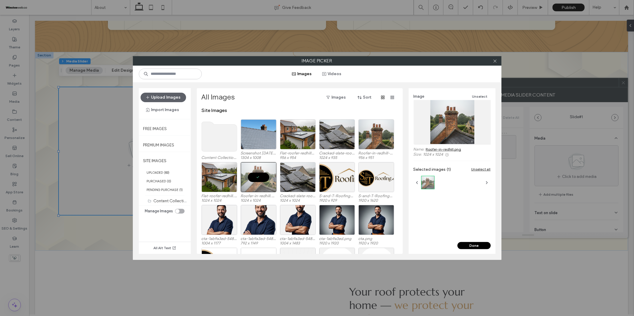
click at [478, 246] on button "Done" at bounding box center [474, 245] width 33 height 7
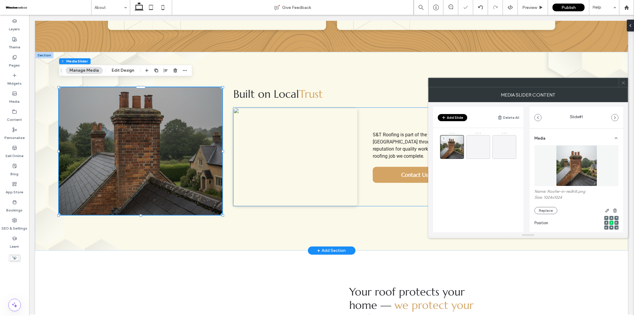
click at [306, 171] on img at bounding box center [295, 157] width 125 height 98
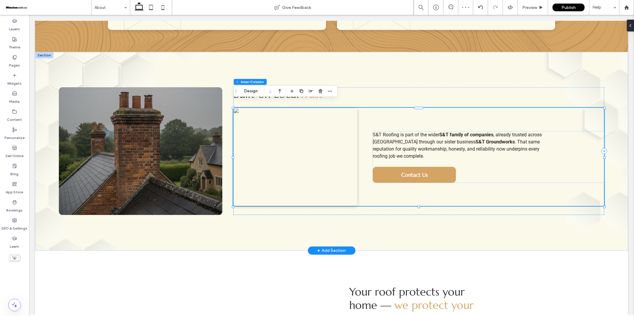
click at [304, 166] on img at bounding box center [295, 157] width 125 height 98
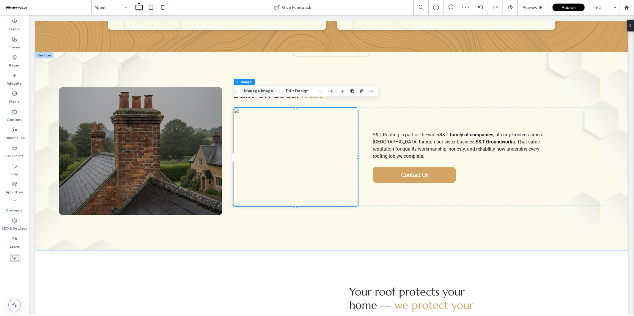
click at [254, 93] on button "Manage Image" at bounding box center [258, 91] width 37 height 7
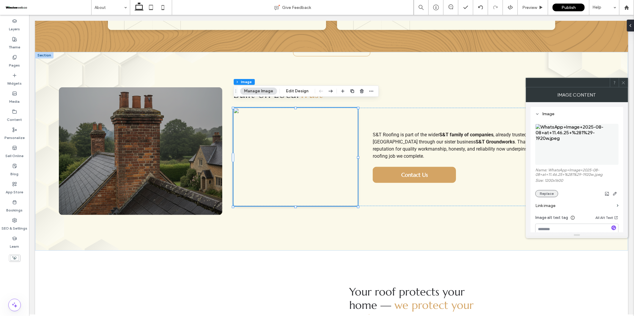
click at [545, 194] on button "Replace" at bounding box center [546, 193] width 23 height 7
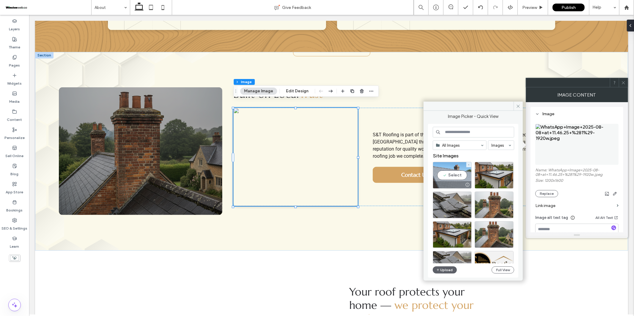
click at [453, 173] on div "Select" at bounding box center [452, 175] width 39 height 27
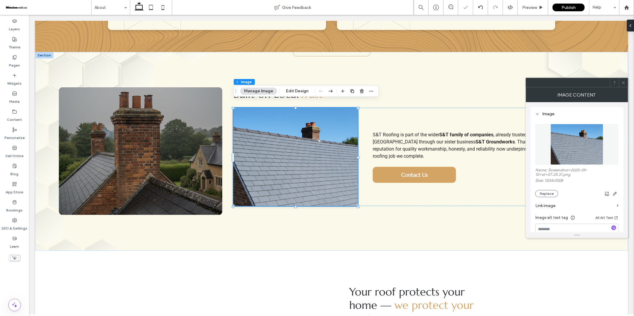
click at [626, 84] on div at bounding box center [623, 82] width 9 height 9
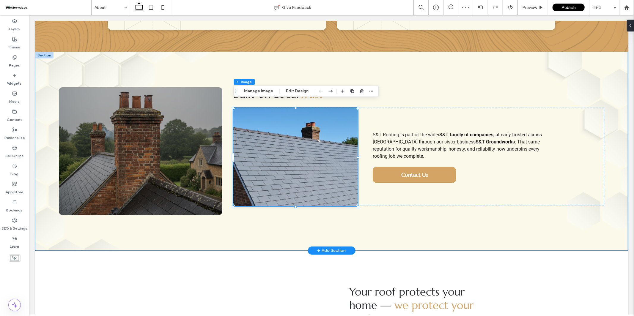
click at [384, 216] on div "a a a a Built on Local Trust S&T Roofing is part of the wider S&T family of com…" at bounding box center [331, 151] width 593 height 199
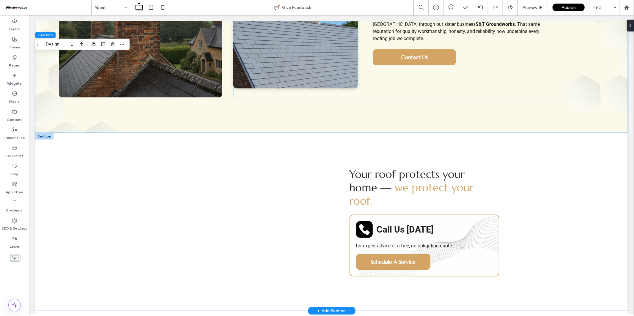
scroll to position [568, 0]
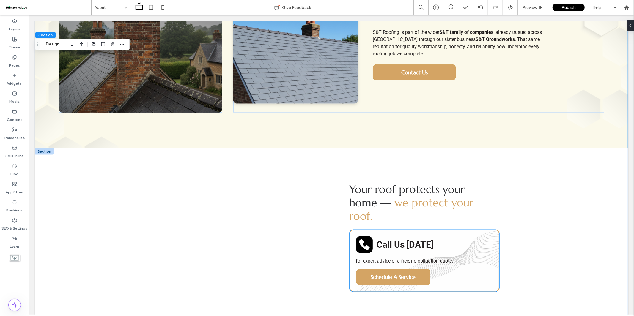
click at [397, 239] on strong "Call Us Today" at bounding box center [404, 244] width 57 height 10
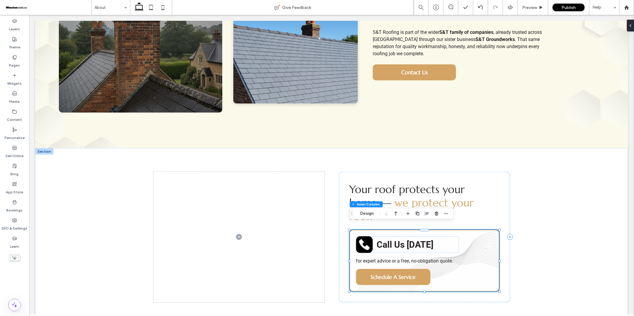
click at [397, 239] on strong "Call Us Today" at bounding box center [404, 244] width 57 height 10
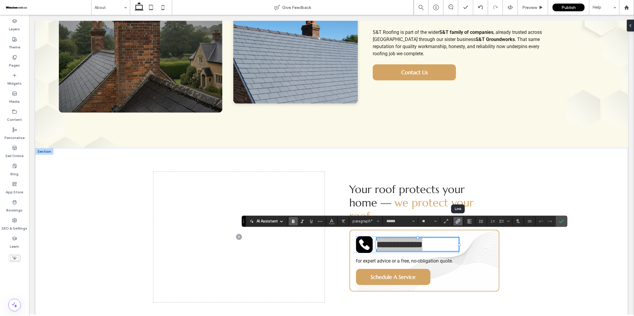
click at [458, 222] on icon "Link" at bounding box center [458, 221] width 5 height 5
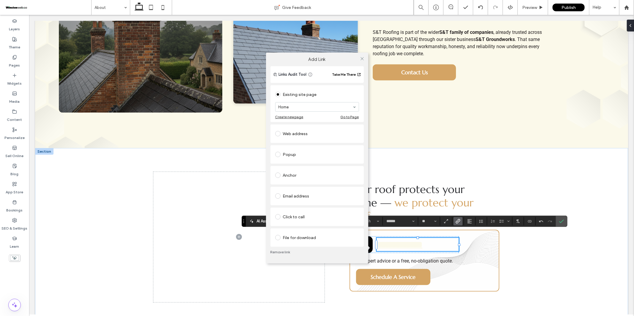
click at [307, 212] on div "Click to call" at bounding box center [317, 217] width 84 height 12
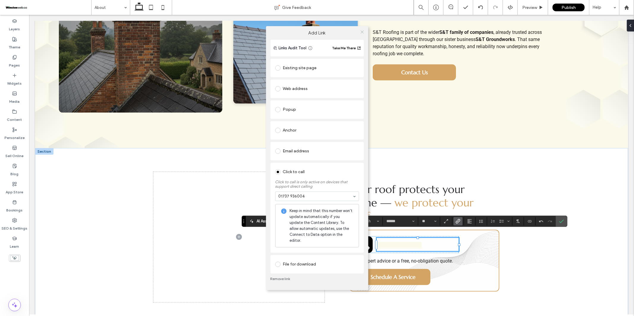
click at [362, 33] on icon at bounding box center [362, 32] width 4 height 4
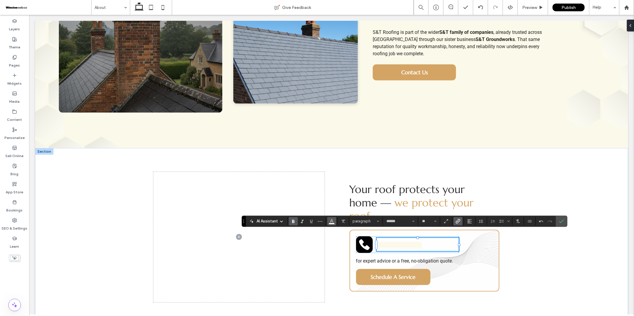
click at [334, 221] on icon "Color" at bounding box center [331, 221] width 5 height 5
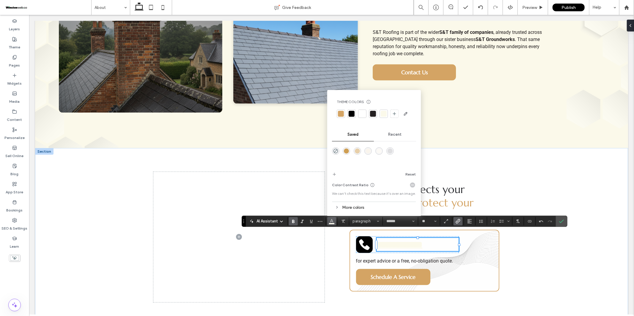
click at [352, 114] on div at bounding box center [352, 114] width 6 height 6
click at [310, 220] on use "Underline" at bounding box center [311, 221] width 3 height 3
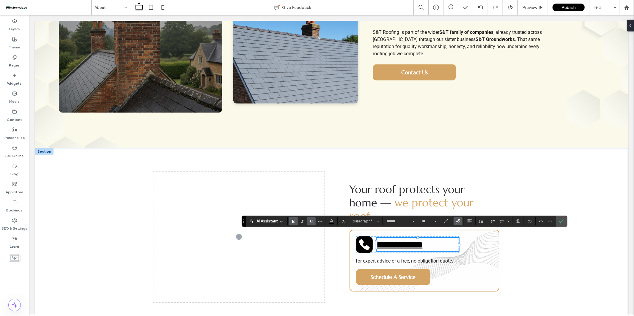
click at [310, 220] on use "Underline" at bounding box center [311, 221] width 3 height 3
click at [562, 220] on icon "Confirm" at bounding box center [561, 221] width 5 height 5
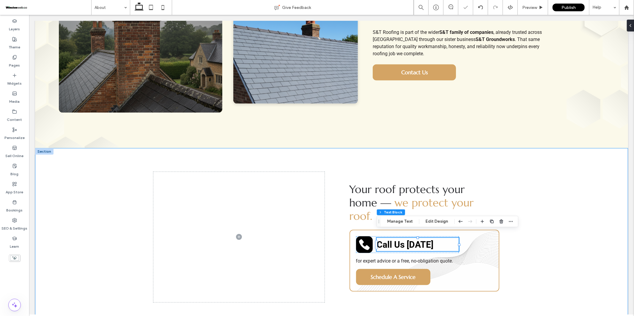
click at [540, 276] on div "Your roof protects your home — we protect your roof. Call Us Today for expert a…" at bounding box center [331, 237] width 593 height 178
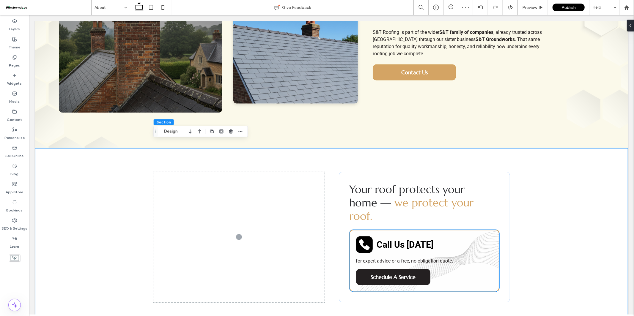
click at [404, 274] on span "Schedule A Service" at bounding box center [392, 277] width 45 height 7
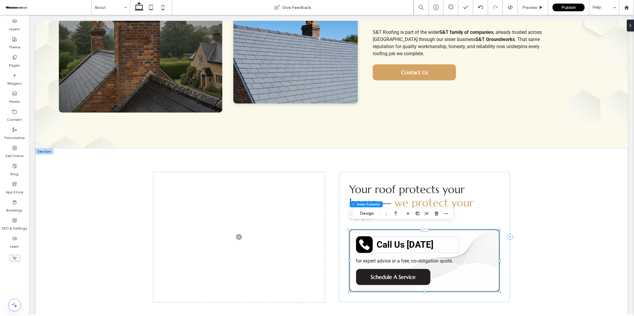
click at [389, 274] on span "Schedule A Service" at bounding box center [392, 277] width 45 height 7
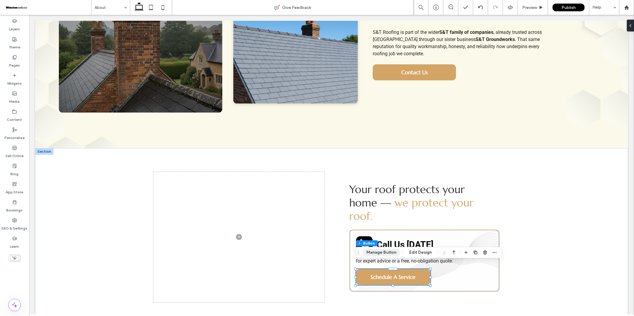
click at [381, 252] on button "Manage Button" at bounding box center [382, 252] width 38 height 7
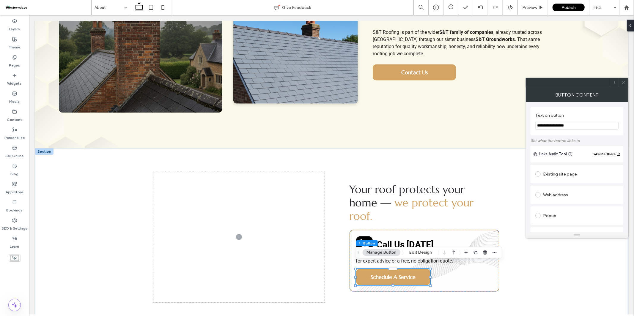
drag, startPoint x: 559, startPoint y: 125, endPoint x: 582, endPoint y: 124, distance: 22.9
click at [582, 124] on input "**********" at bounding box center [576, 126] width 83 height 8
type input "**********"
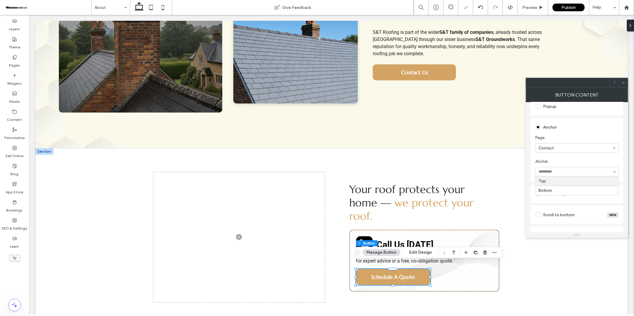
click at [570, 172] on input at bounding box center [576, 172] width 74 height 4
click at [577, 159] on span "Anchor:" at bounding box center [575, 162] width 81 height 6
click at [623, 81] on icon at bounding box center [623, 83] width 4 height 4
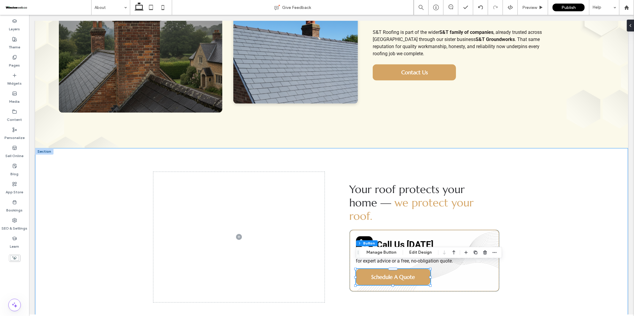
click at [528, 258] on div "Your roof protects your home — we protect your roof. Call Us Today for expert a…" at bounding box center [331, 237] width 593 height 178
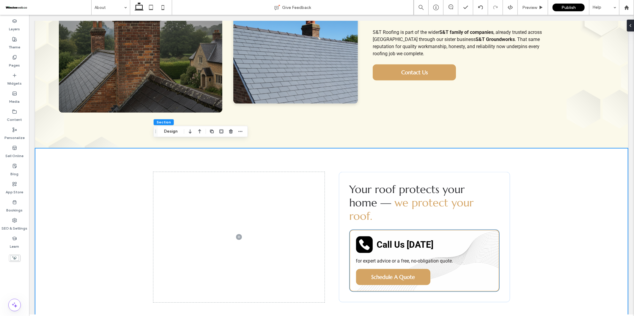
click at [361, 239] on icon at bounding box center [364, 244] width 11 height 11
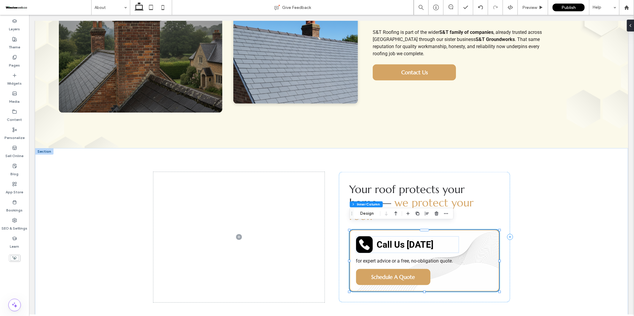
click at [361, 239] on icon at bounding box center [364, 244] width 11 height 11
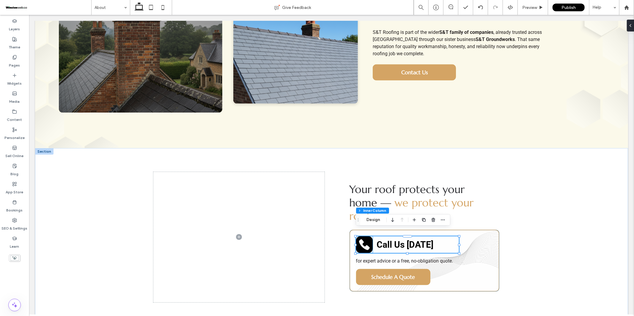
click at [362, 238] on icon at bounding box center [364, 244] width 12 height 12
type input "*"
click at [362, 238] on icon at bounding box center [364, 244] width 12 height 12
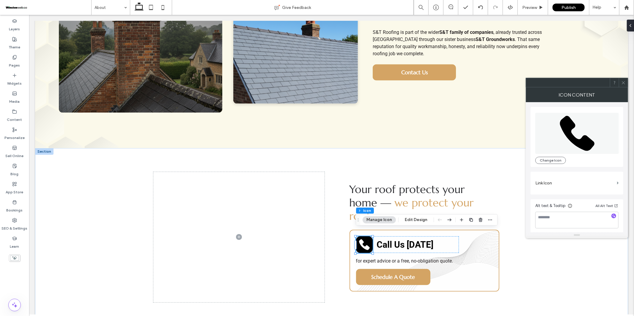
scroll to position [1, 0]
click at [547, 181] on label "Link Icon" at bounding box center [574, 182] width 79 height 11
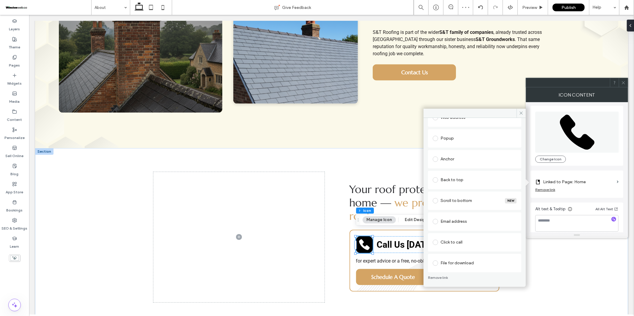
click at [464, 242] on div "Click to call" at bounding box center [475, 243] width 84 height 10
drag, startPoint x: 520, startPoint y: 113, endPoint x: 491, endPoint y: 98, distance: 32.2
click at [520, 113] on icon at bounding box center [521, 113] width 4 height 4
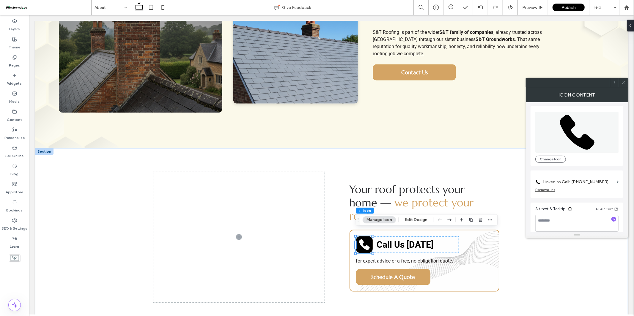
click at [621, 82] on icon at bounding box center [623, 83] width 4 height 4
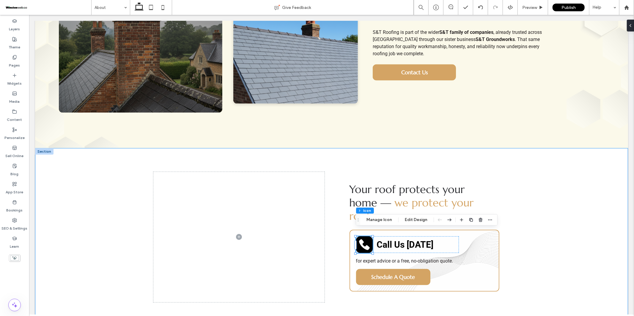
click at [553, 233] on div "Your roof protects your home — we protect your roof. Call Us Today for expert a…" at bounding box center [331, 237] width 593 height 178
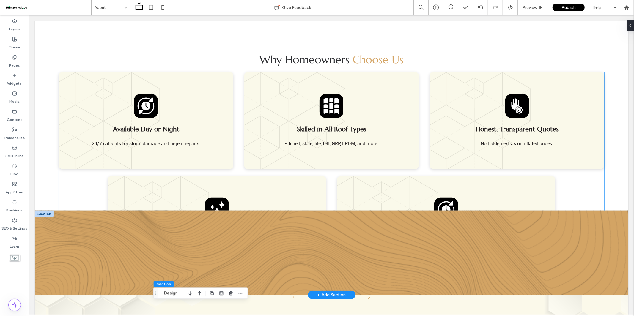
scroll to position [236, 0]
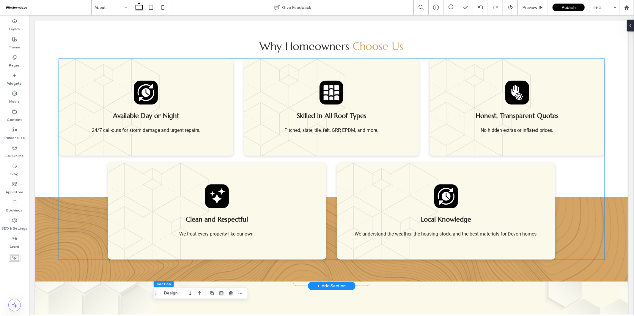
click at [145, 112] on span "Available Day or Night" at bounding box center [146, 116] width 66 height 8
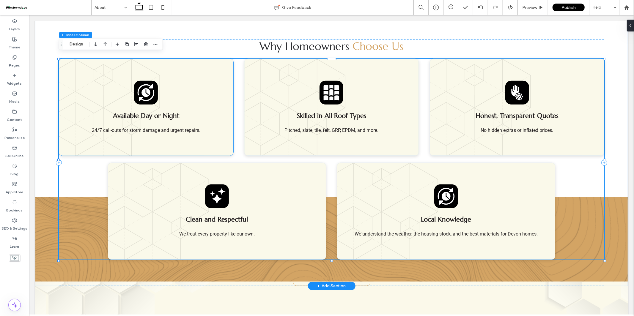
click at [139, 112] on span "Available Day or Night" at bounding box center [146, 116] width 66 height 8
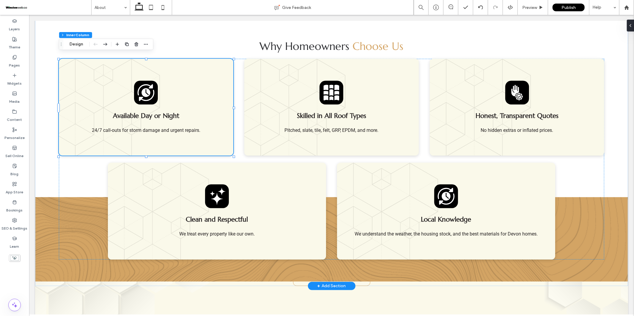
click at [141, 112] on span "Available Day or Night" at bounding box center [146, 116] width 66 height 8
click at [141, 112] on div "Available Day or Night" at bounding box center [145, 116] width 131 height 8
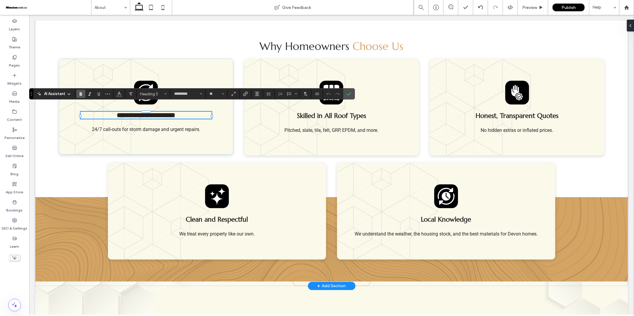
type input "******"
type input "**"
click at [351, 95] on icon "Confirm" at bounding box center [349, 94] width 5 height 5
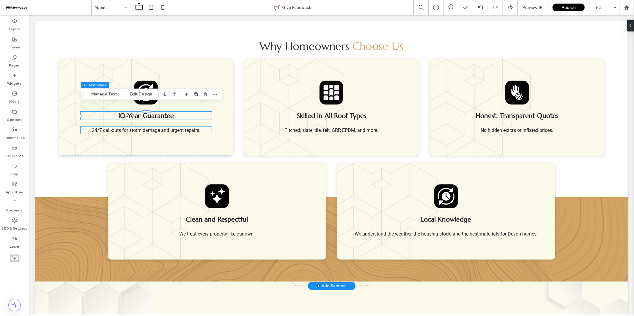
click at [121, 127] on p "24/7 call-outs for storm damage and urgent repairs." at bounding box center [145, 130] width 131 height 7
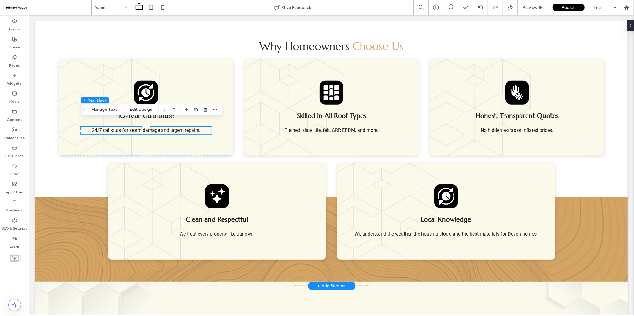
click at [123, 127] on span "24/7 call-outs for storm damage and urgent repairs." at bounding box center [146, 130] width 109 height 6
type input "******"
type input "**"
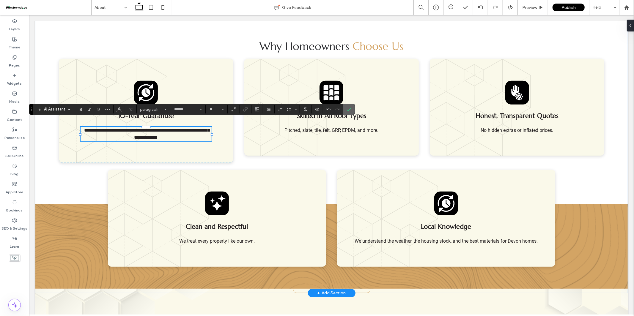
click at [350, 108] on icon "Confirm" at bounding box center [349, 109] width 5 height 5
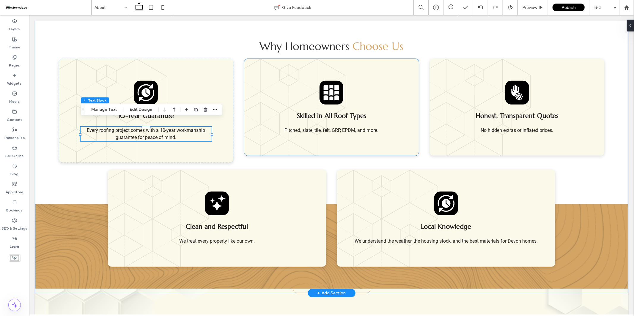
click at [344, 127] on span "Pitched, slate, tile, felt, GRP, EPDM, and more." at bounding box center [331, 130] width 94 height 6
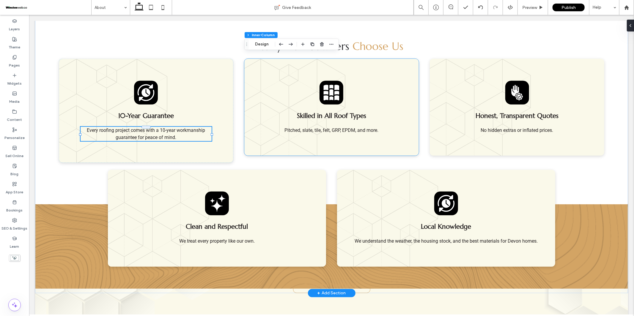
click at [344, 127] on span "Pitched, slate, tile, felt, GRP, EPDM, and more." at bounding box center [331, 130] width 94 height 6
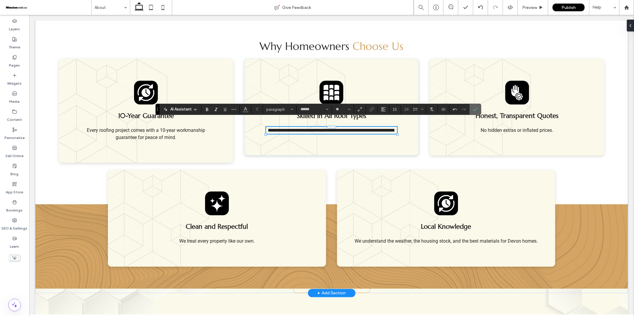
click at [476, 109] on use "Confirm" at bounding box center [475, 110] width 5 height 4
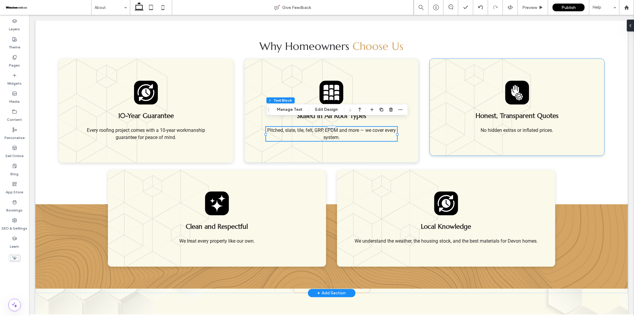
click at [527, 127] on span "No hidden extras or inflated prices." at bounding box center [517, 130] width 73 height 6
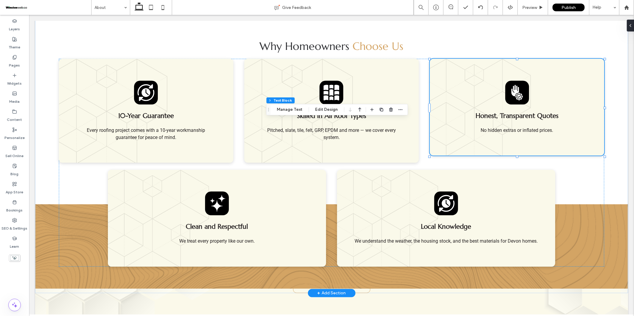
click at [527, 127] on span "No hidden extras or inflated prices." at bounding box center [517, 130] width 73 height 6
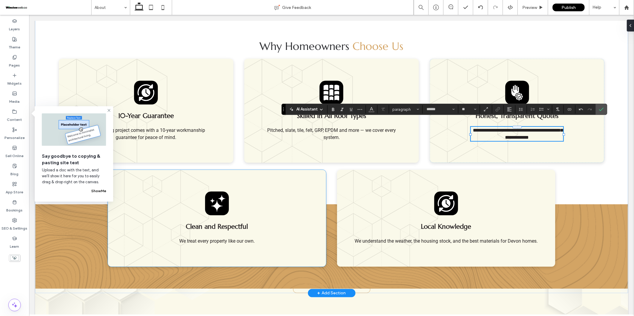
click at [210, 238] on span "We treat every property like our own." at bounding box center [217, 241] width 76 height 6
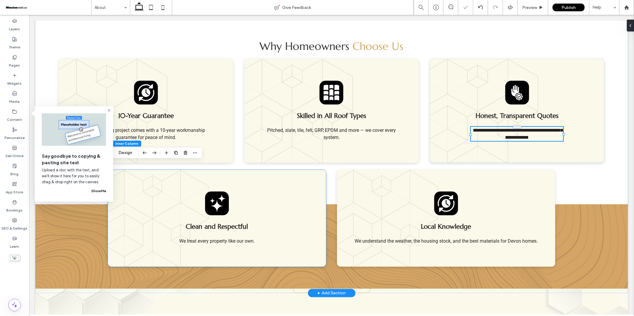
click at [210, 238] on span "We treat every property like our own." at bounding box center [217, 241] width 76 height 6
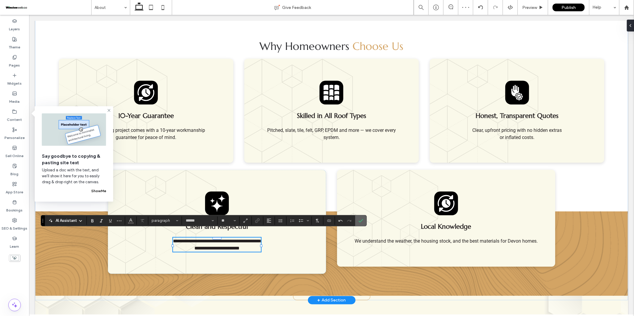
click at [359, 221] on use "Confirm" at bounding box center [361, 221] width 5 height 4
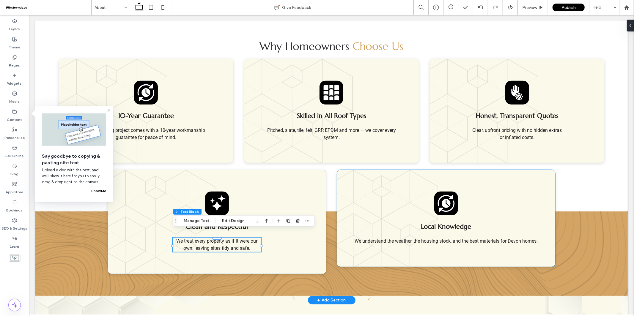
click at [453, 238] on span "We understand the weather, the housing stock, and the best materials for Devon …" at bounding box center [445, 241] width 183 height 6
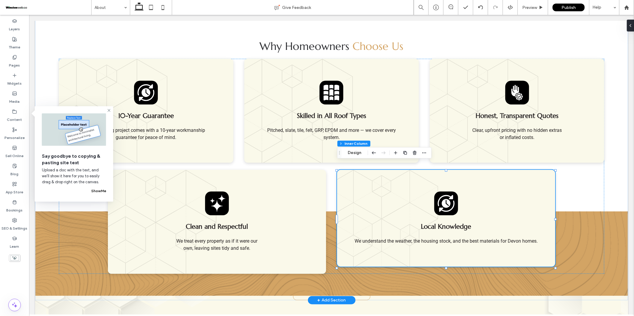
click at [453, 238] on span "We understand the weather, the housing stock, and the best materials for Devon …" at bounding box center [445, 241] width 183 height 6
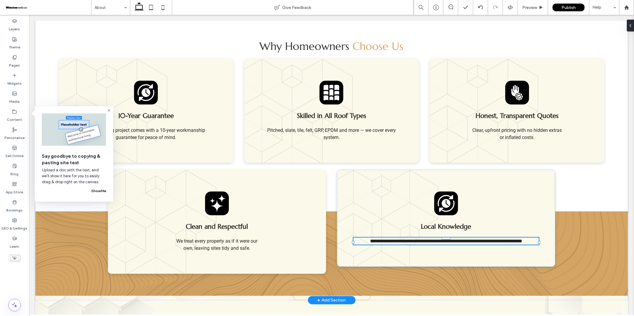
type input "******"
type input "**"
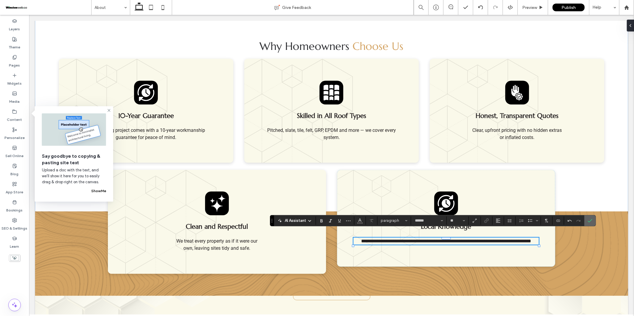
click at [592, 219] on icon "Confirm" at bounding box center [590, 221] width 5 height 5
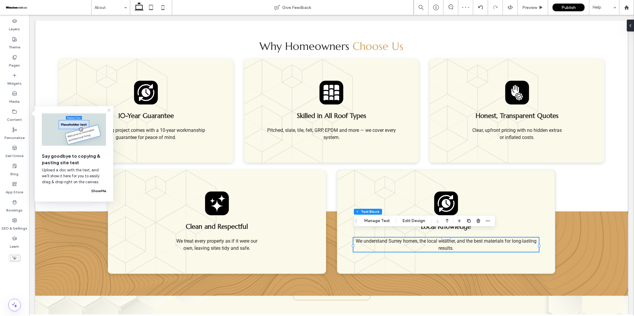
click at [109, 111] on icon at bounding box center [109, 110] width 5 height 5
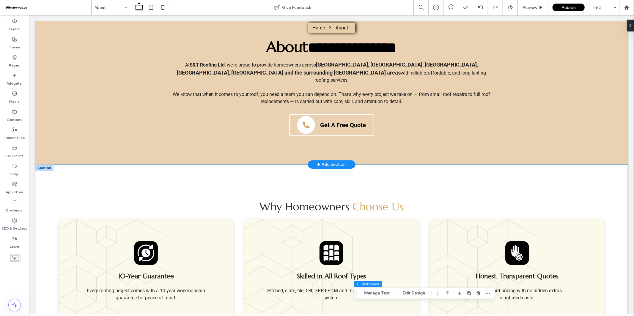
scroll to position [82, 0]
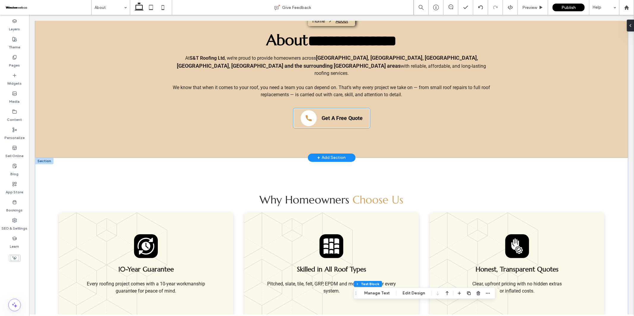
click at [307, 113] on img at bounding box center [308, 118] width 11 height 11
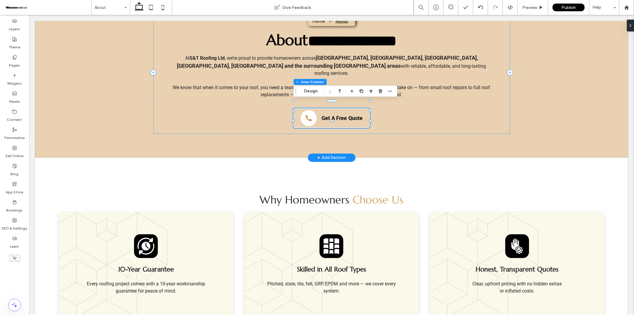
click at [307, 113] on img at bounding box center [308, 118] width 11 height 11
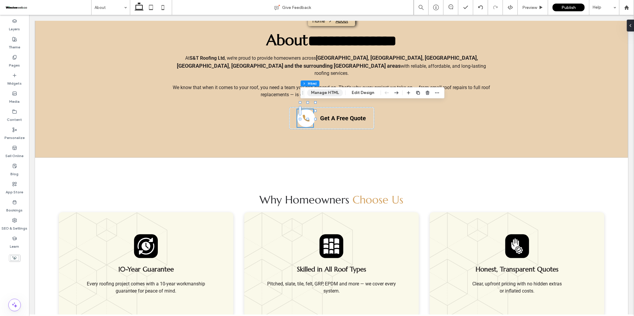
click at [330, 95] on button "Manage HTML" at bounding box center [325, 92] width 36 height 7
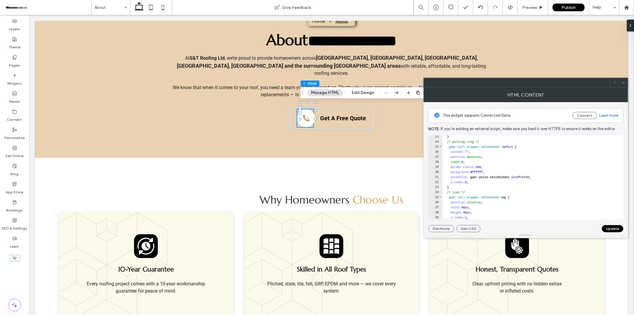
scroll to position [64, 0]
click at [624, 84] on icon at bounding box center [623, 83] width 4 height 4
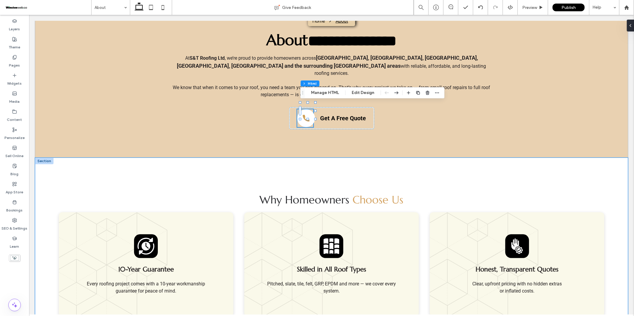
click at [516, 166] on div "Why Homeowners Choose Us 10-Year Guarantee Every roofing project comes with a 1…" at bounding box center [331, 306] width 593 height 296
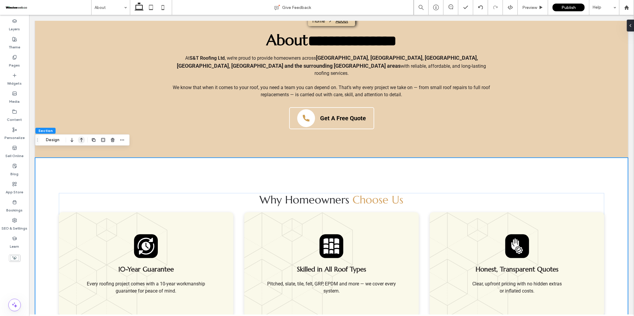
scroll to position [0, 0]
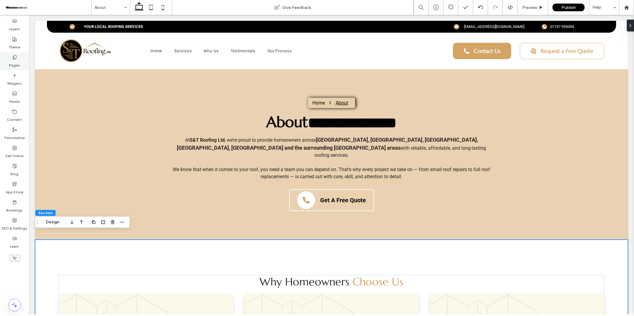
click at [16, 65] on label "Pages" at bounding box center [14, 64] width 11 height 8
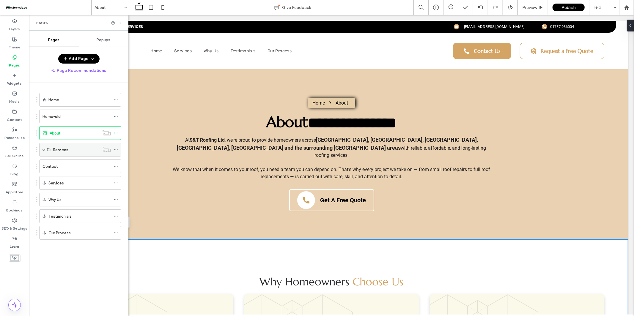
click at [44, 151] on span at bounding box center [44, 149] width 3 height 3
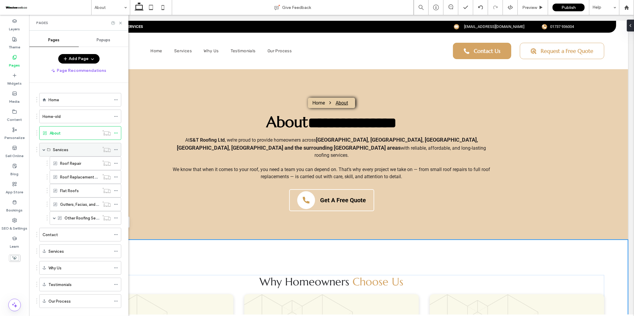
click at [67, 150] on label "Services" at bounding box center [60, 150] width 15 height 10
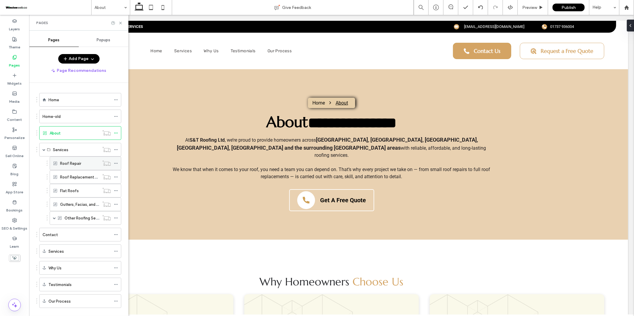
click at [62, 163] on label "Roof Repair" at bounding box center [70, 163] width 21 height 10
click at [121, 23] on use at bounding box center [120, 23] width 2 height 2
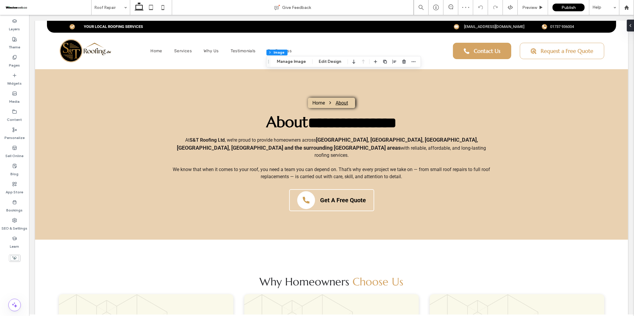
type input "**"
click at [296, 64] on button "Manage Image" at bounding box center [291, 61] width 37 height 7
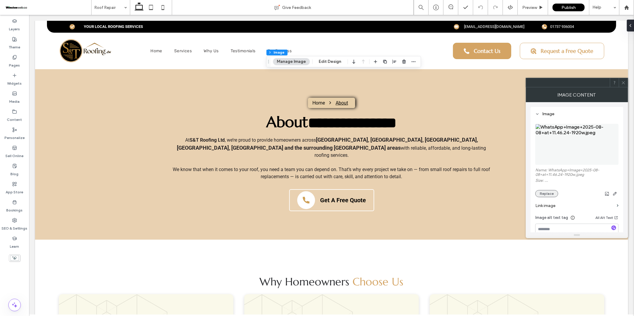
click at [549, 193] on button "Replace" at bounding box center [546, 193] width 23 height 7
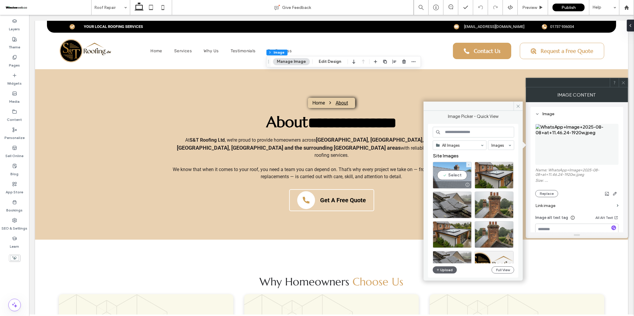
click at [456, 174] on div "Select" at bounding box center [452, 175] width 39 height 27
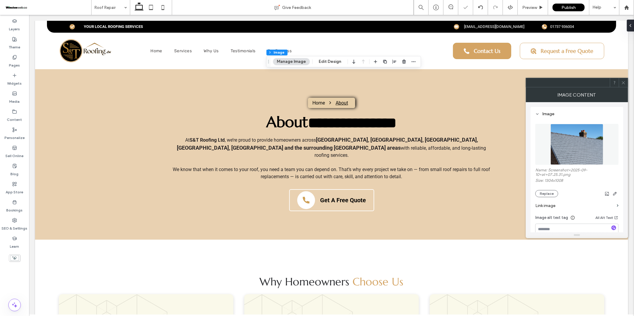
click at [626, 86] on div at bounding box center [623, 82] width 9 height 9
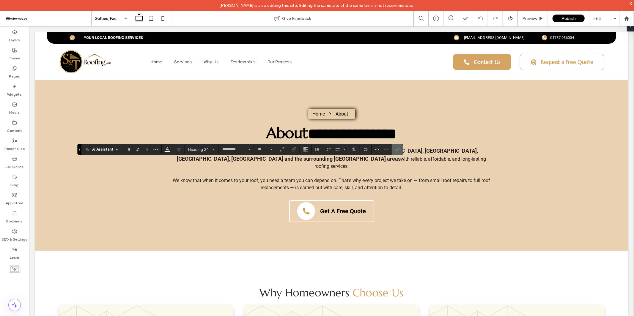
click at [399, 149] on use "Confirm" at bounding box center [397, 150] width 5 height 4
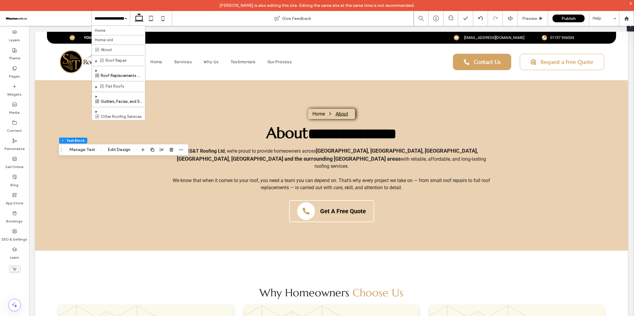
scroll to position [12, 0]
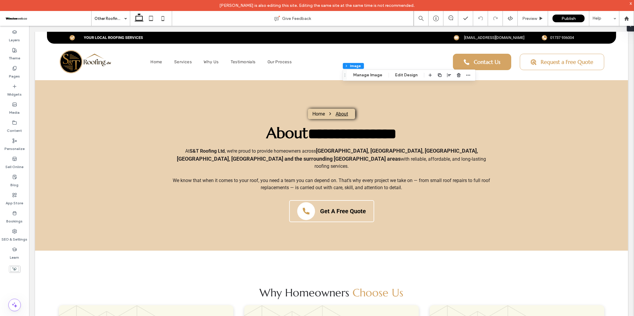
type input "**"
click at [374, 74] on button "Manage Image" at bounding box center [367, 75] width 37 height 7
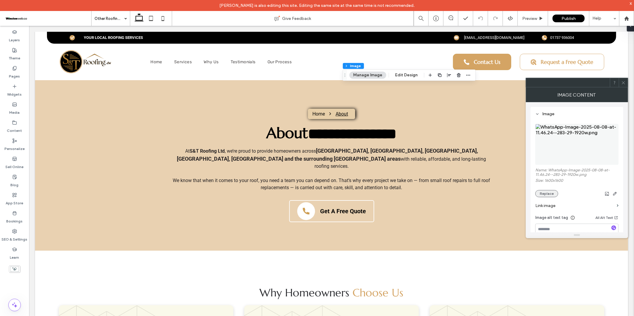
click at [551, 196] on button "Replace" at bounding box center [546, 193] width 23 height 7
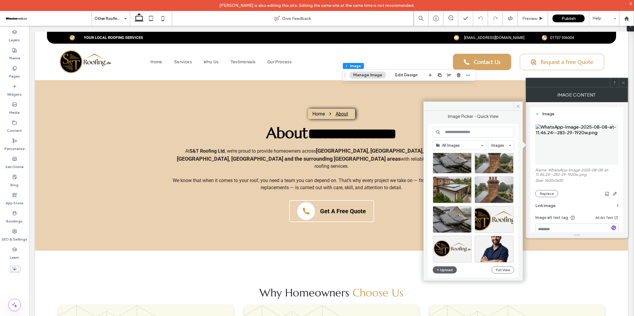
scroll to position [33, 0]
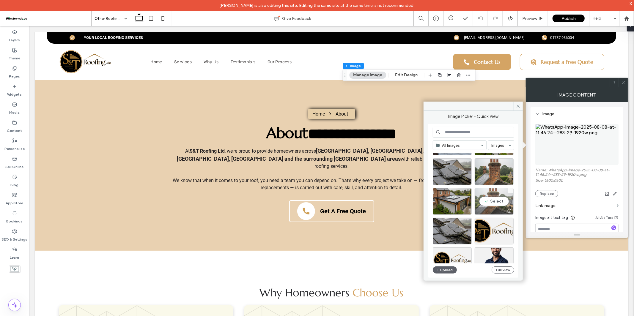
click at [496, 196] on div "Select" at bounding box center [494, 201] width 39 height 27
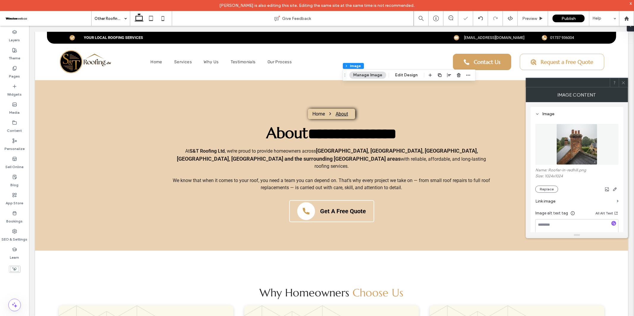
click at [622, 81] on icon at bounding box center [623, 83] width 4 height 4
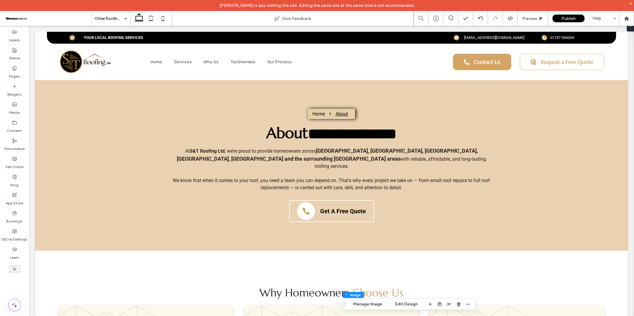
click at [633, 4] on div "Gabriell Arida is also editing this site. Editing the same site at the same tim…" at bounding box center [317, 5] width 634 height 11
click at [631, 3] on div "x" at bounding box center [631, 3] width 3 height 5
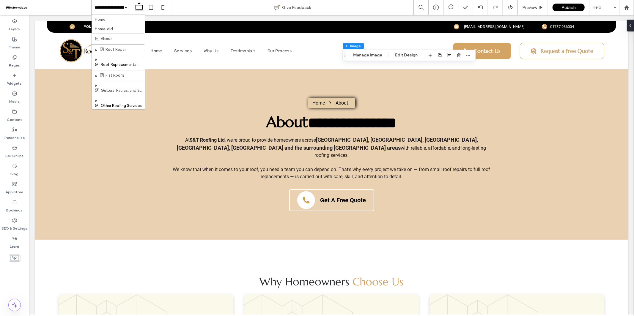
scroll to position [12, 0]
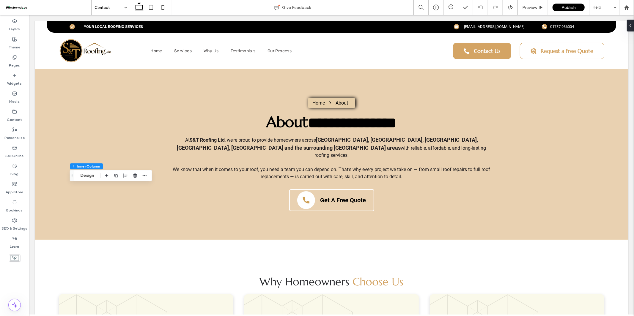
scroll to position [96, 0]
type input "**"
type input "*"
type input "***"
type input "*"
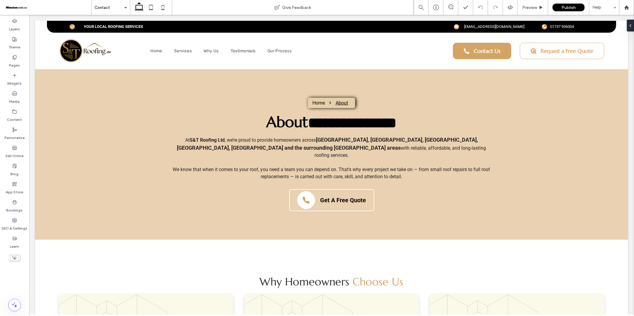
type input "*"
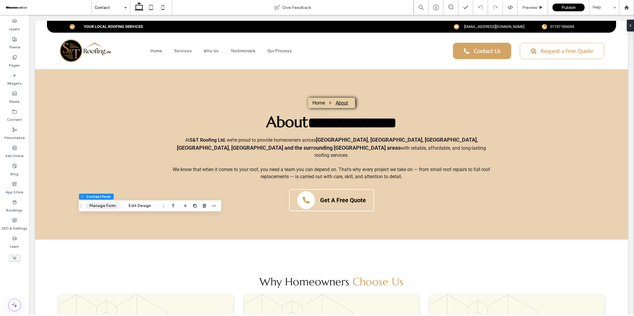
click at [107, 207] on button "Manage Form" at bounding box center [103, 205] width 34 height 7
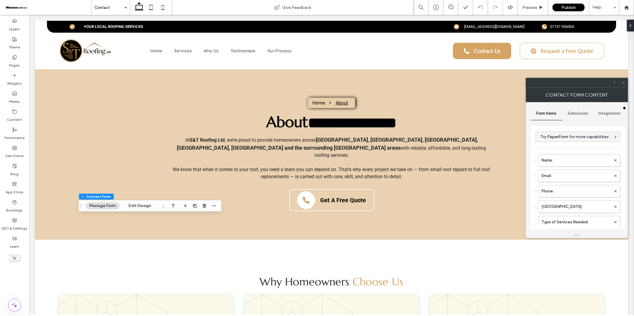
click at [585, 111] on span "Submission" at bounding box center [578, 113] width 21 height 5
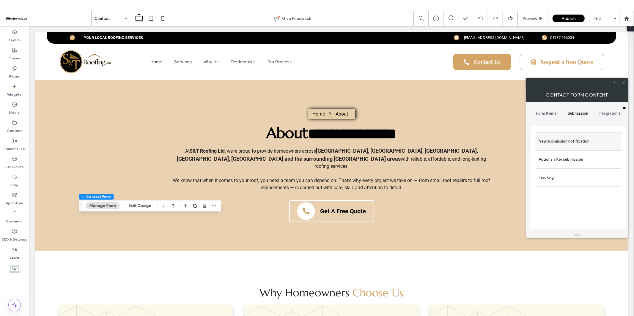
click at [565, 141] on label "New submission notification" at bounding box center [578, 142] width 79 height 12
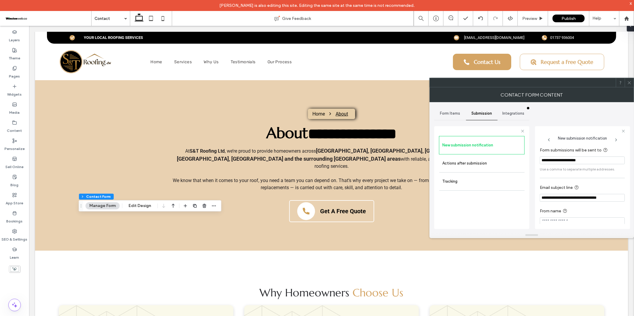
click at [630, 84] on use at bounding box center [629, 82] width 3 height 3
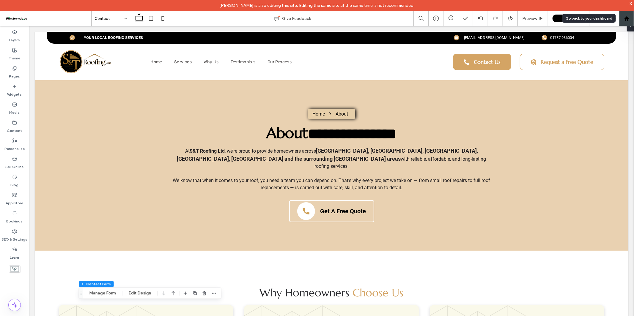
click at [628, 18] on use at bounding box center [626, 18] width 4 height 4
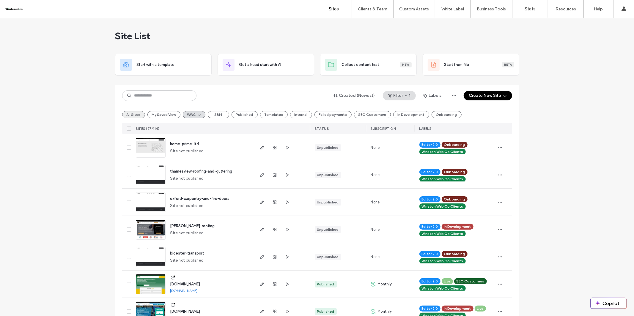
click at [127, 114] on button "All Sites" at bounding box center [133, 114] width 23 height 7
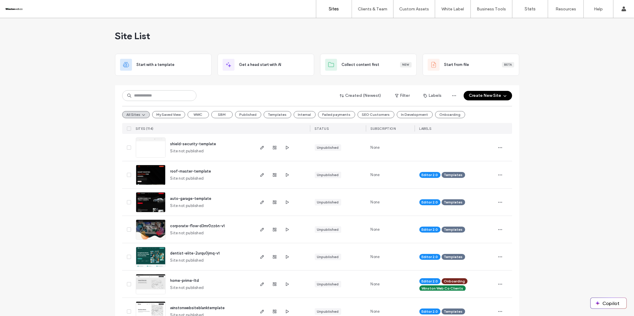
click at [156, 154] on img at bounding box center [150, 158] width 29 height 40
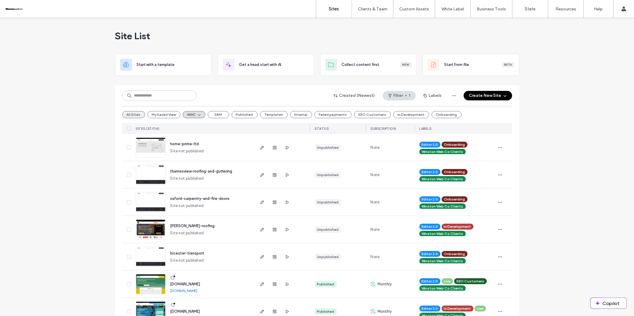
click at [133, 115] on button "All Sites" at bounding box center [133, 114] width 23 height 7
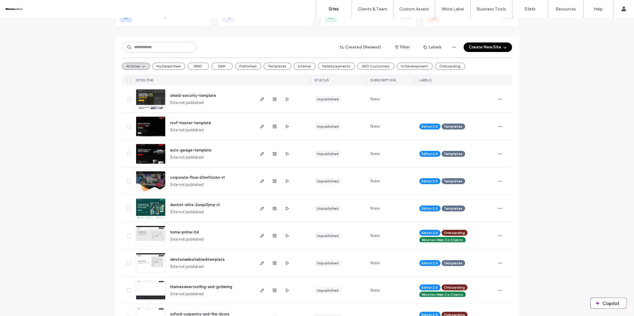
scroll to position [29, 0]
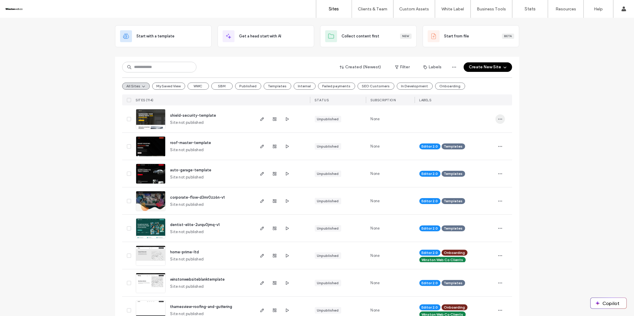
click at [498, 118] on icon "button" at bounding box center [500, 119] width 5 height 5
click at [474, 168] on span "Assign Label" at bounding box center [472, 168] width 22 height 6
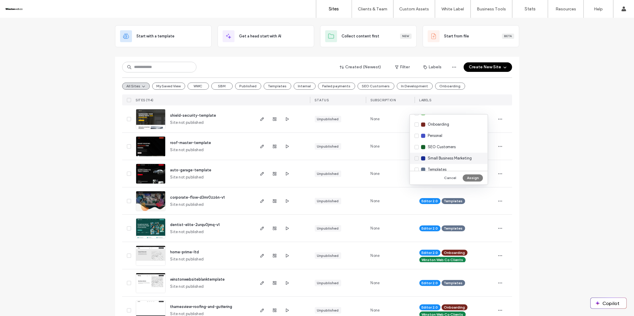
scroll to position [106, 0]
click at [442, 153] on span "Templates" at bounding box center [437, 152] width 19 height 6
click at [474, 178] on button "Assign" at bounding box center [473, 178] width 20 height 7
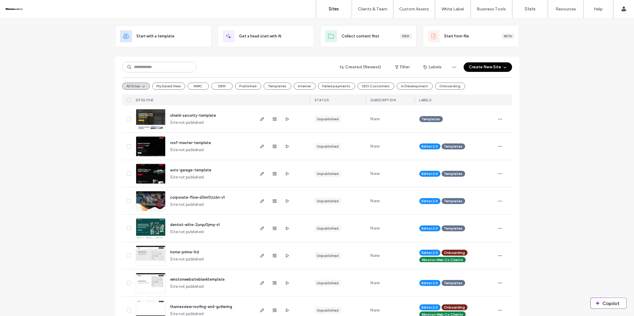
click at [157, 121] on img at bounding box center [150, 129] width 29 height 40
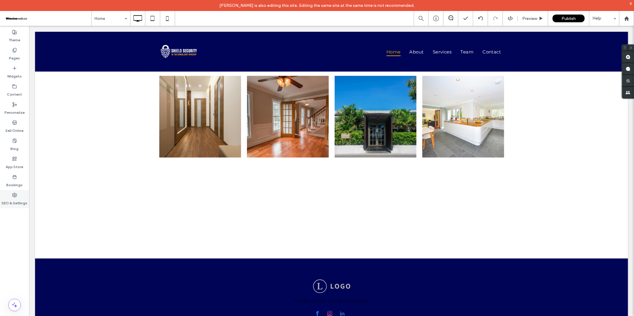
scroll to position [1225, 0]
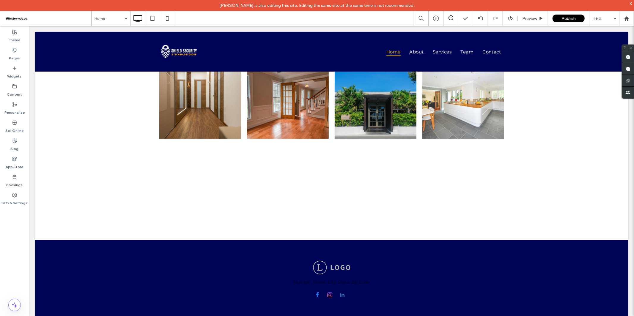
click at [631, 6] on div "x" at bounding box center [631, 3] width 3 height 5
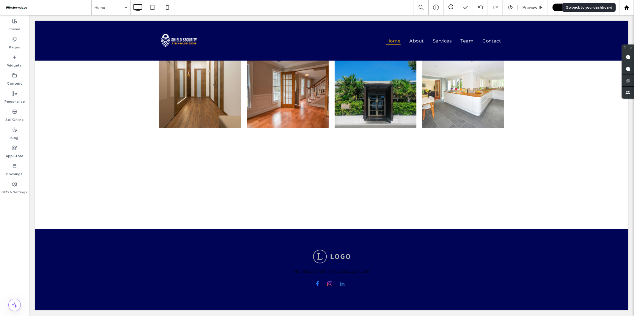
click at [629, 9] on icon at bounding box center [626, 7] width 5 height 5
